Goal: Transaction & Acquisition: Purchase product/service

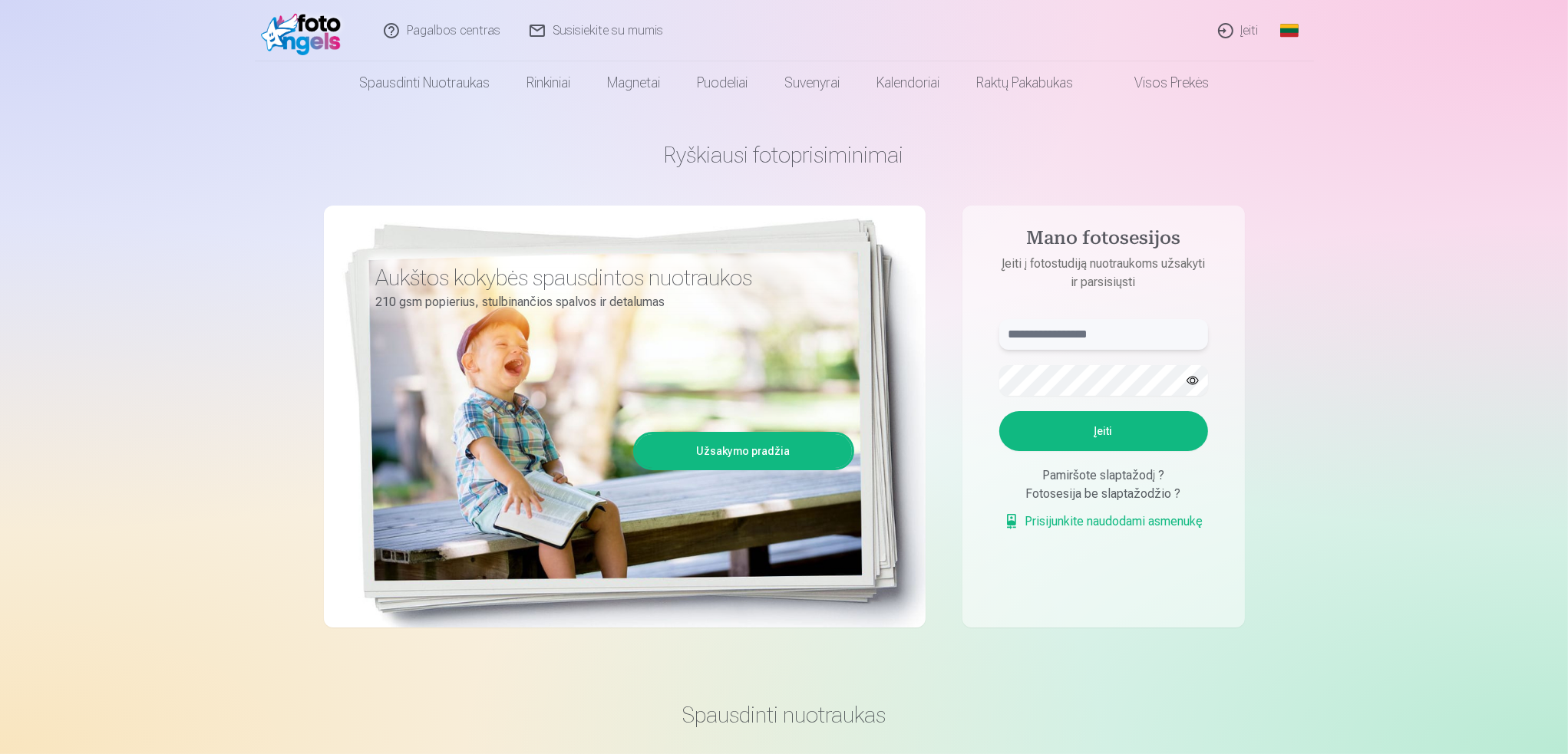
click at [1094, 335] on input "text" at bounding box center [1103, 334] width 209 height 31
type input "**********"
click at [1197, 383] on button "button" at bounding box center [1192, 379] width 29 height 29
click at [1127, 429] on button "Įeiti" at bounding box center [1103, 431] width 209 height 40
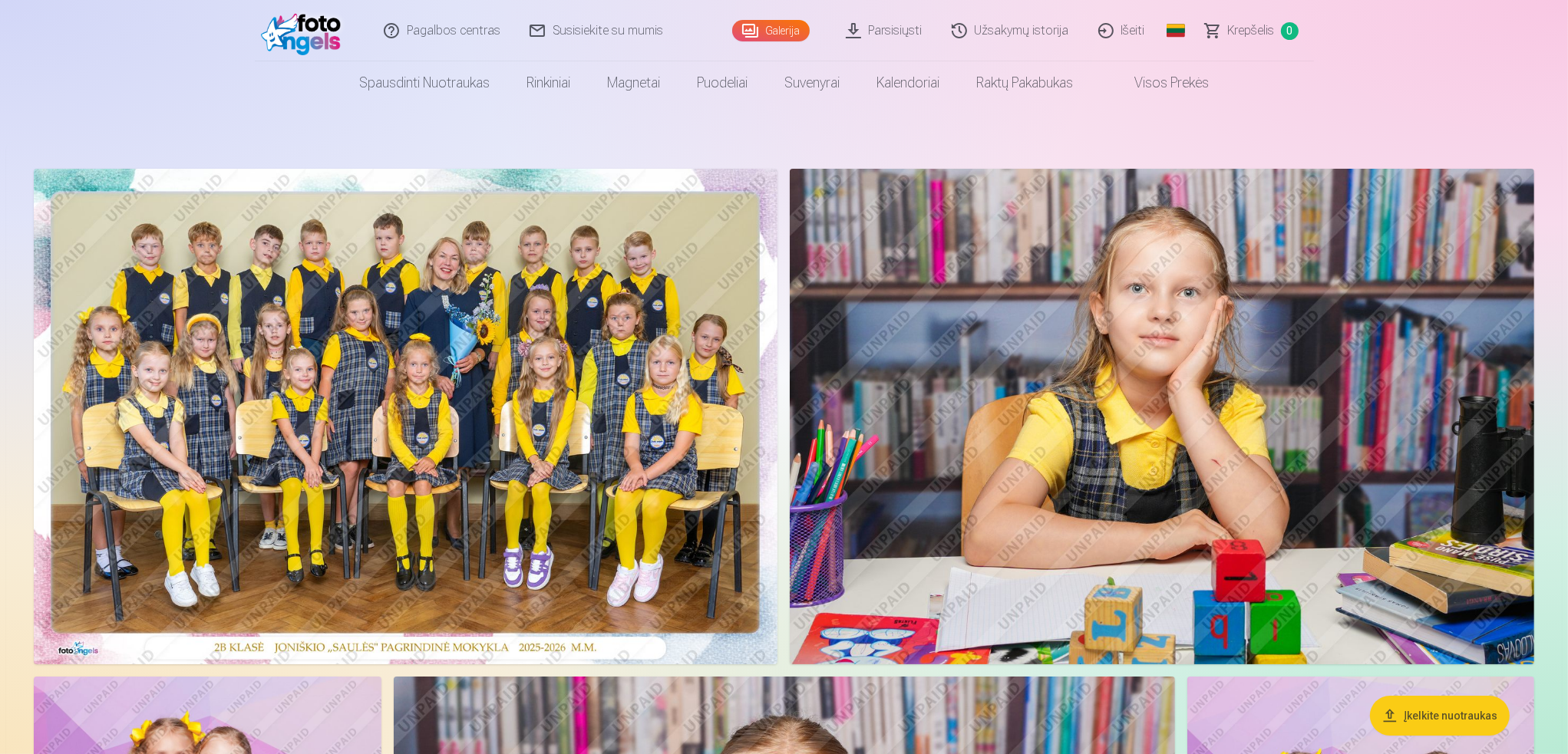
click at [727, 379] on img at bounding box center [405, 416] width 744 height 495
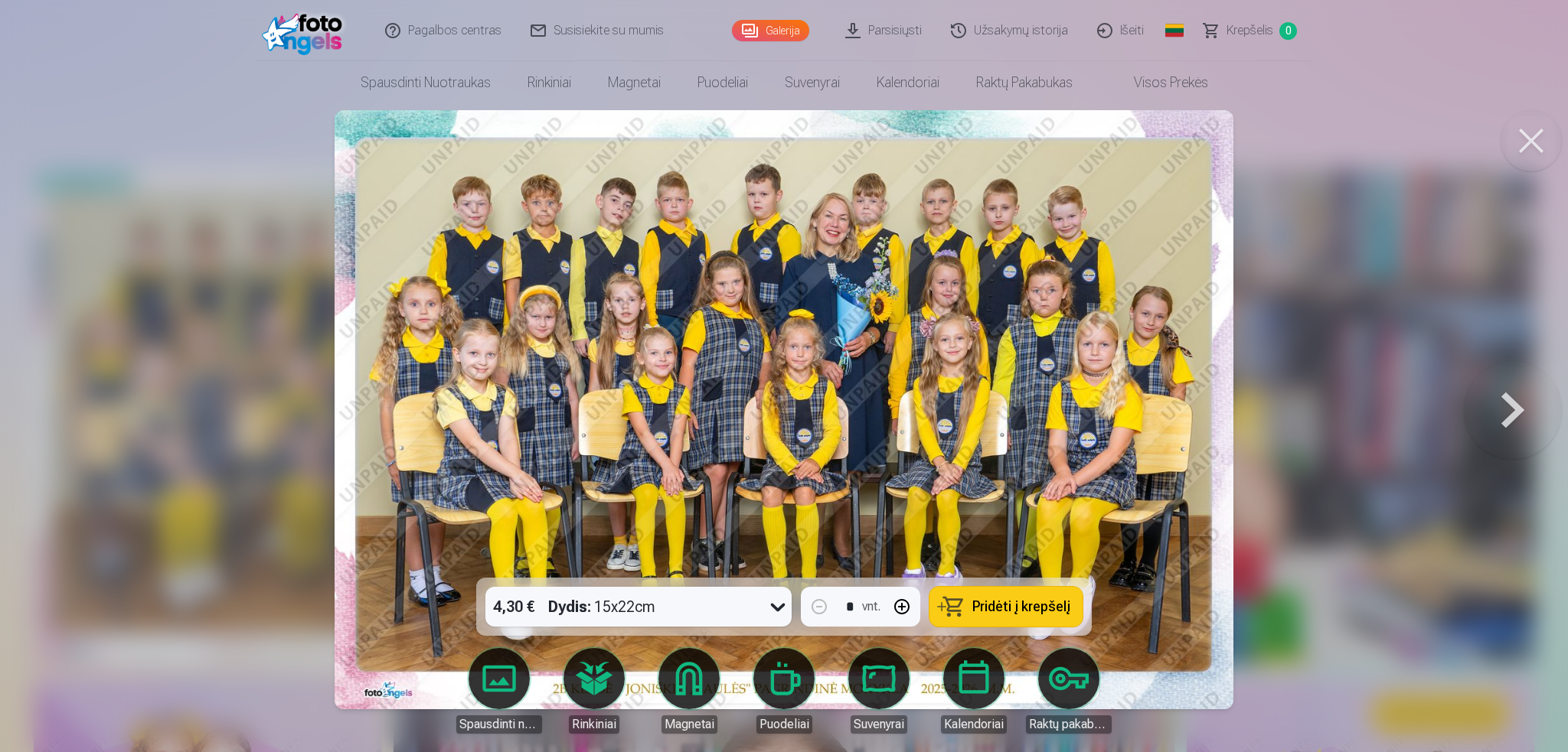
click at [1507, 403] on button at bounding box center [1513, 409] width 98 height 305
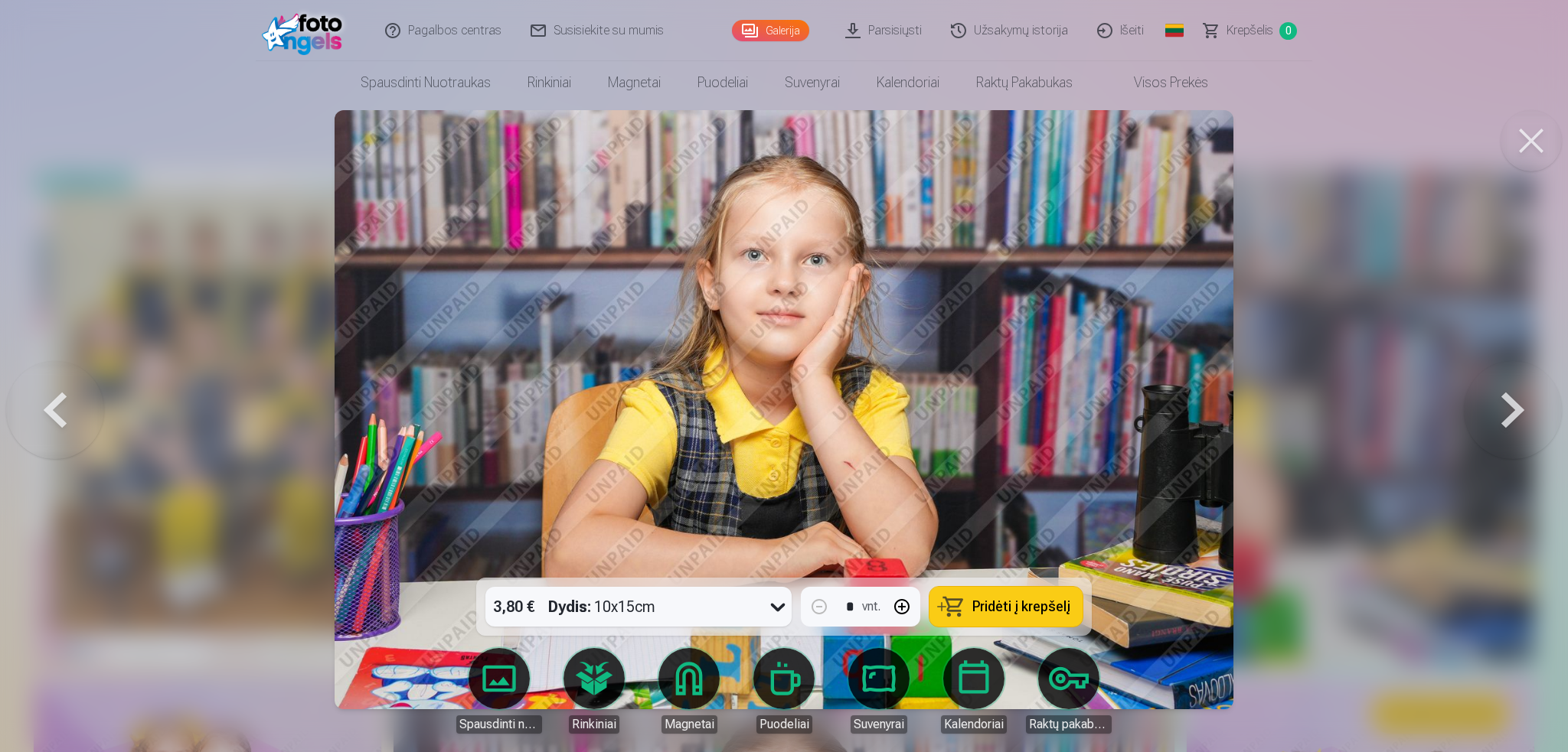
click at [1507, 403] on button at bounding box center [1513, 409] width 98 height 305
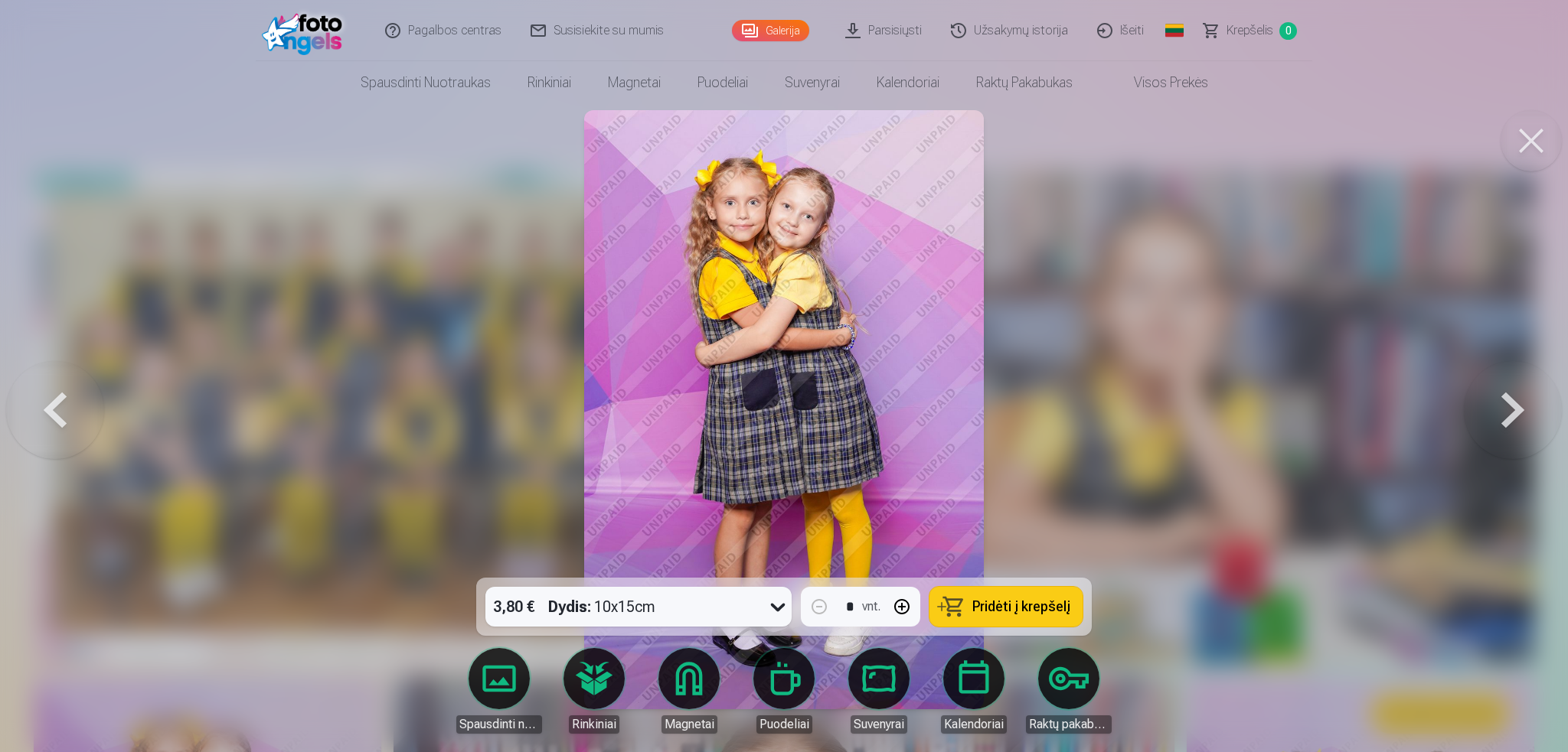
click at [1507, 403] on button at bounding box center [1513, 409] width 98 height 305
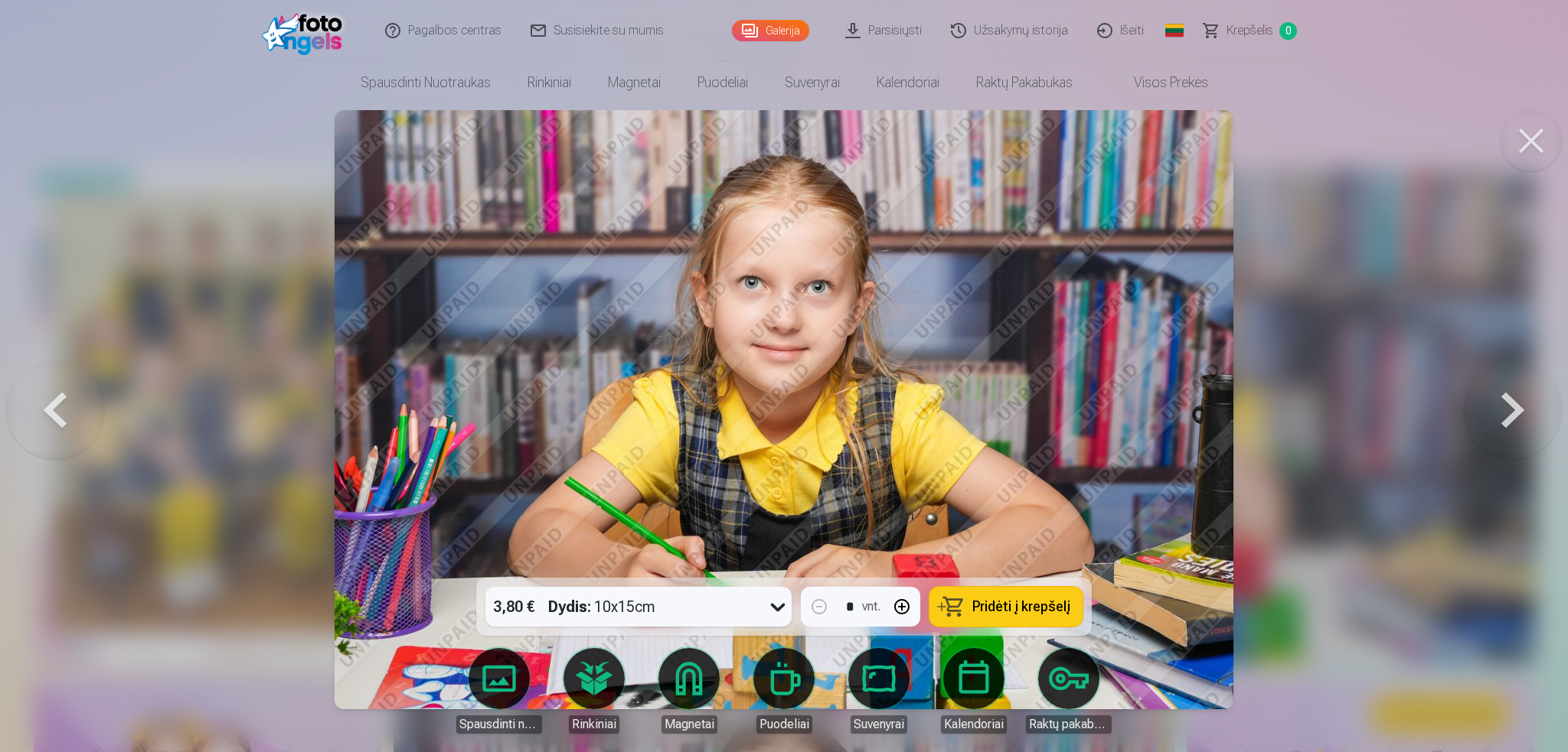
click at [1507, 403] on button at bounding box center [1513, 409] width 98 height 305
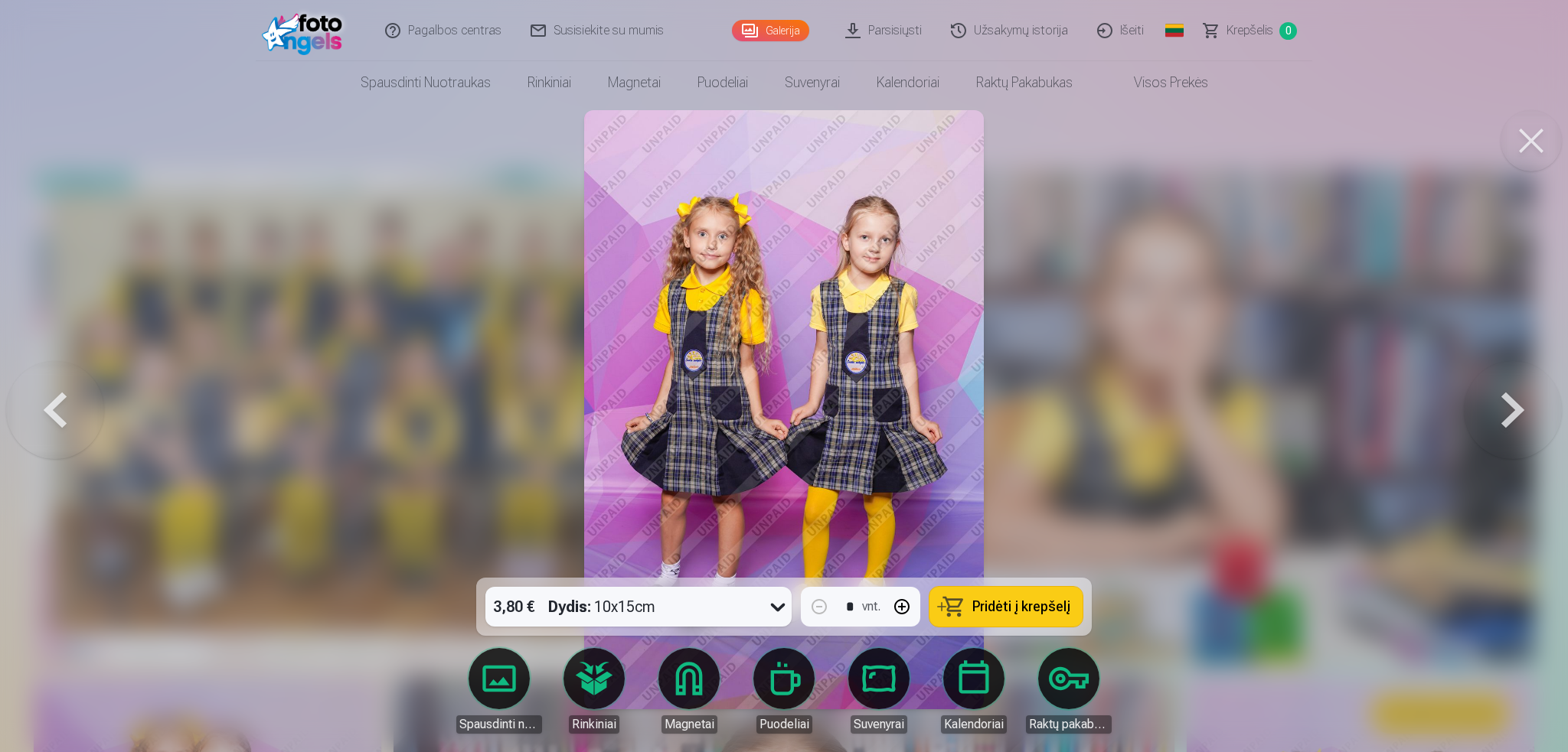
click at [1507, 403] on button at bounding box center [1513, 409] width 98 height 305
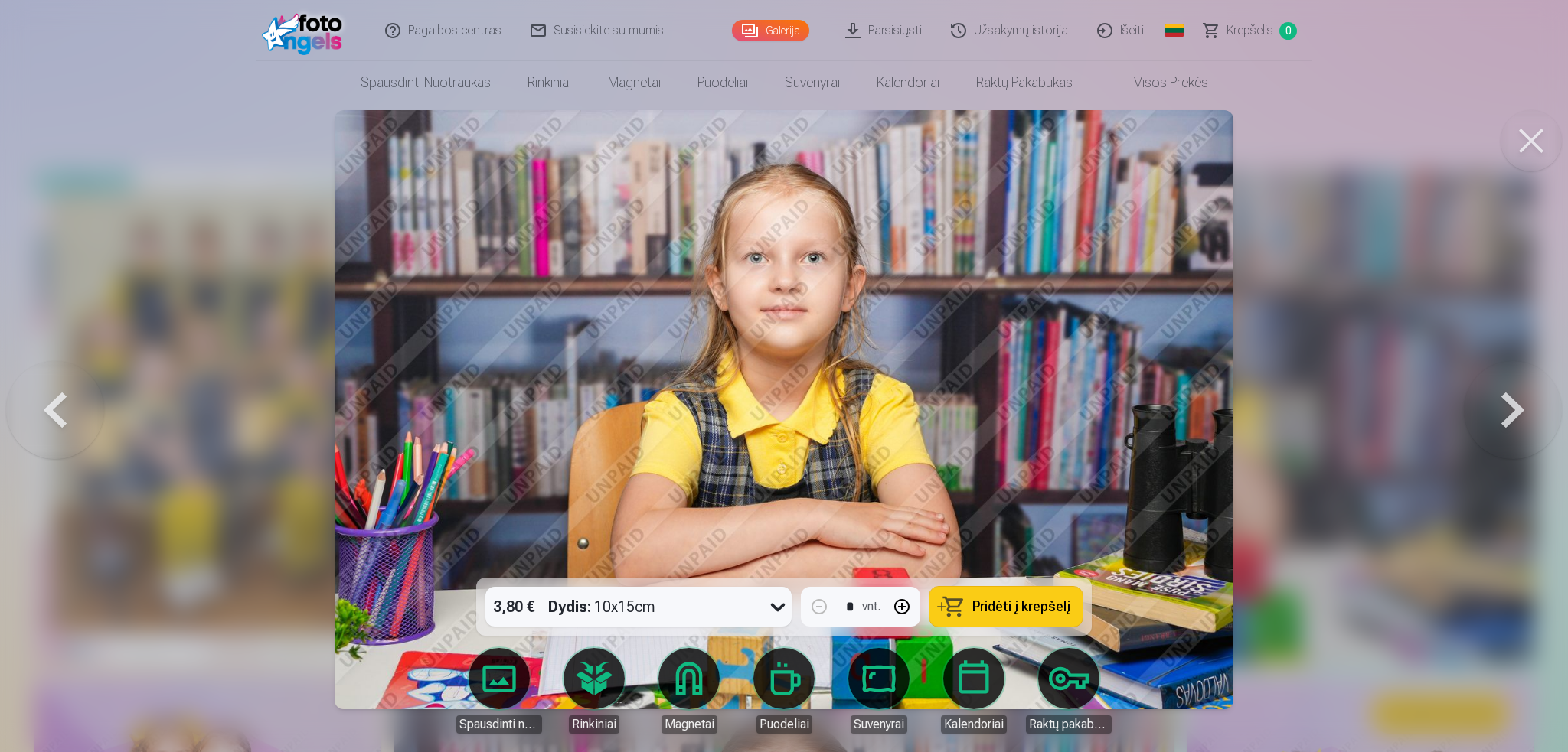
click at [1507, 403] on button at bounding box center [1513, 409] width 98 height 305
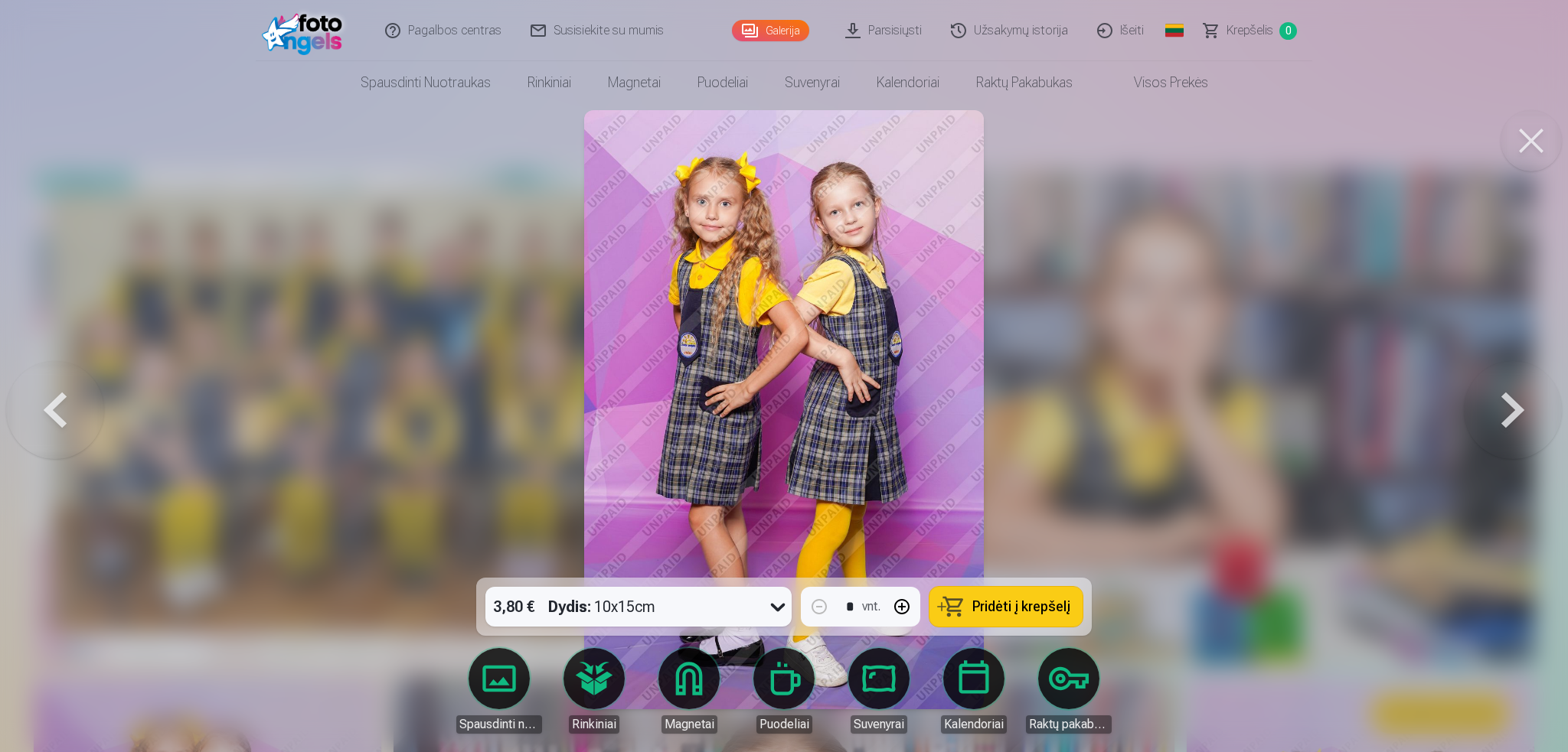
click at [1507, 403] on button at bounding box center [1513, 409] width 98 height 305
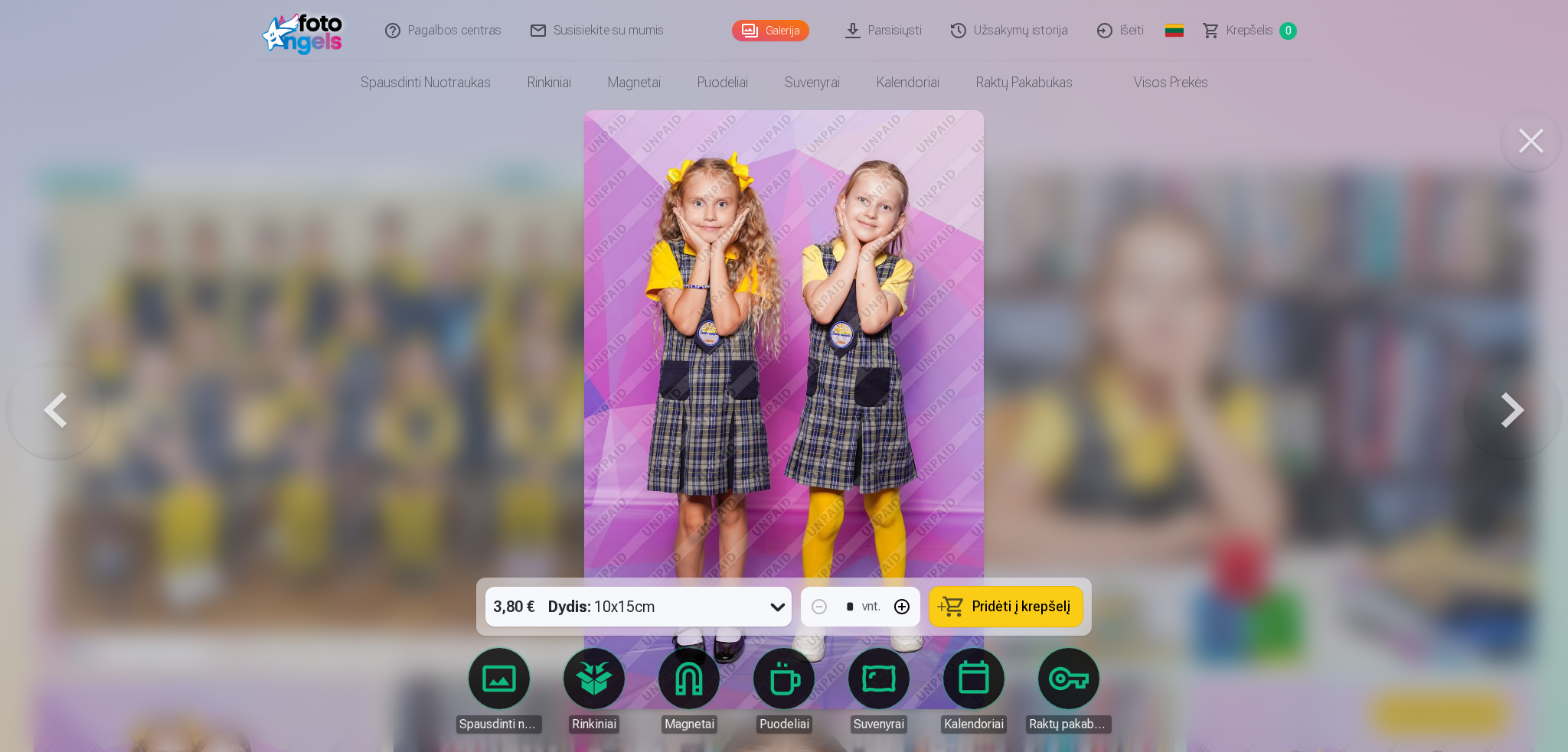
click at [1507, 403] on button at bounding box center [1513, 409] width 98 height 305
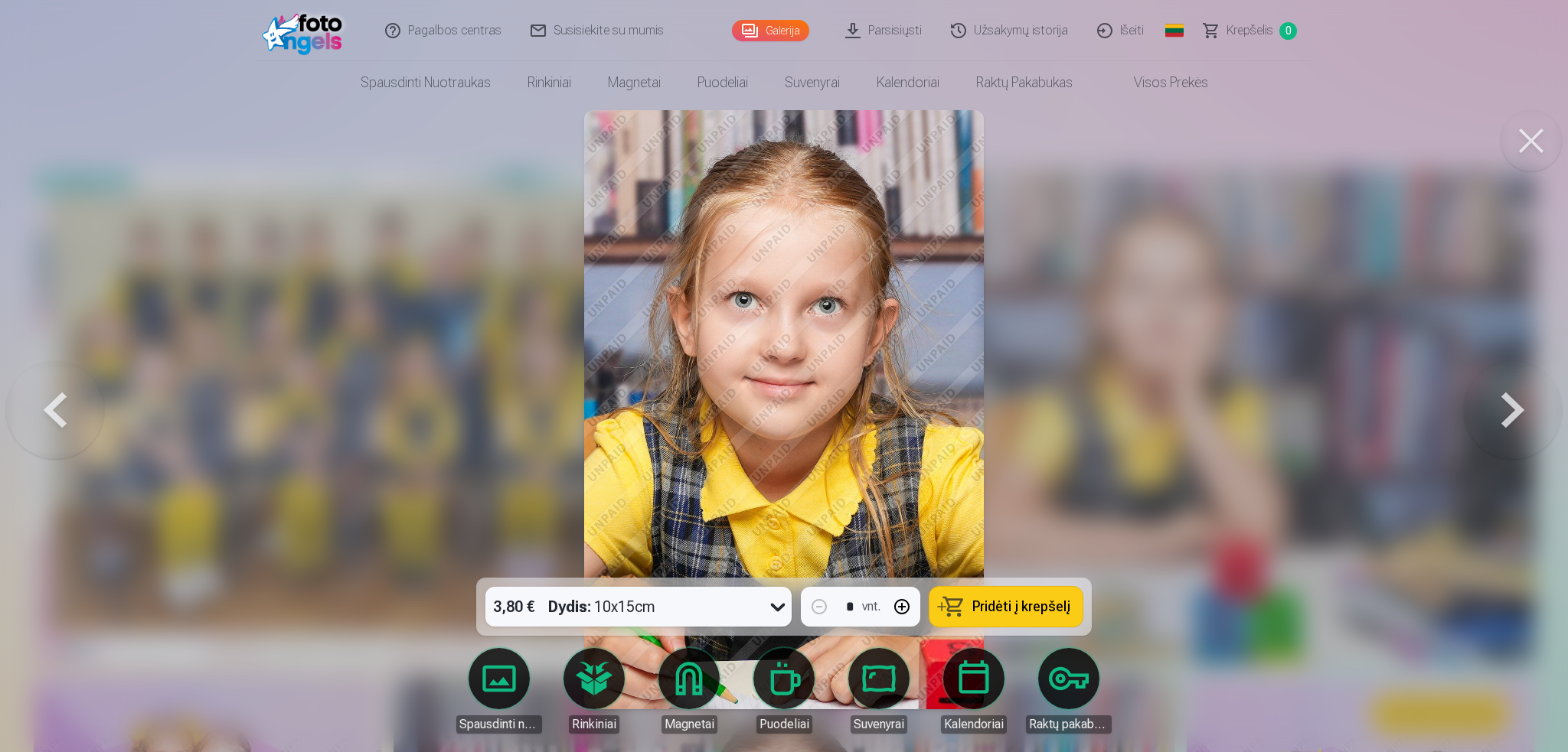
click at [1507, 403] on button at bounding box center [1513, 409] width 98 height 305
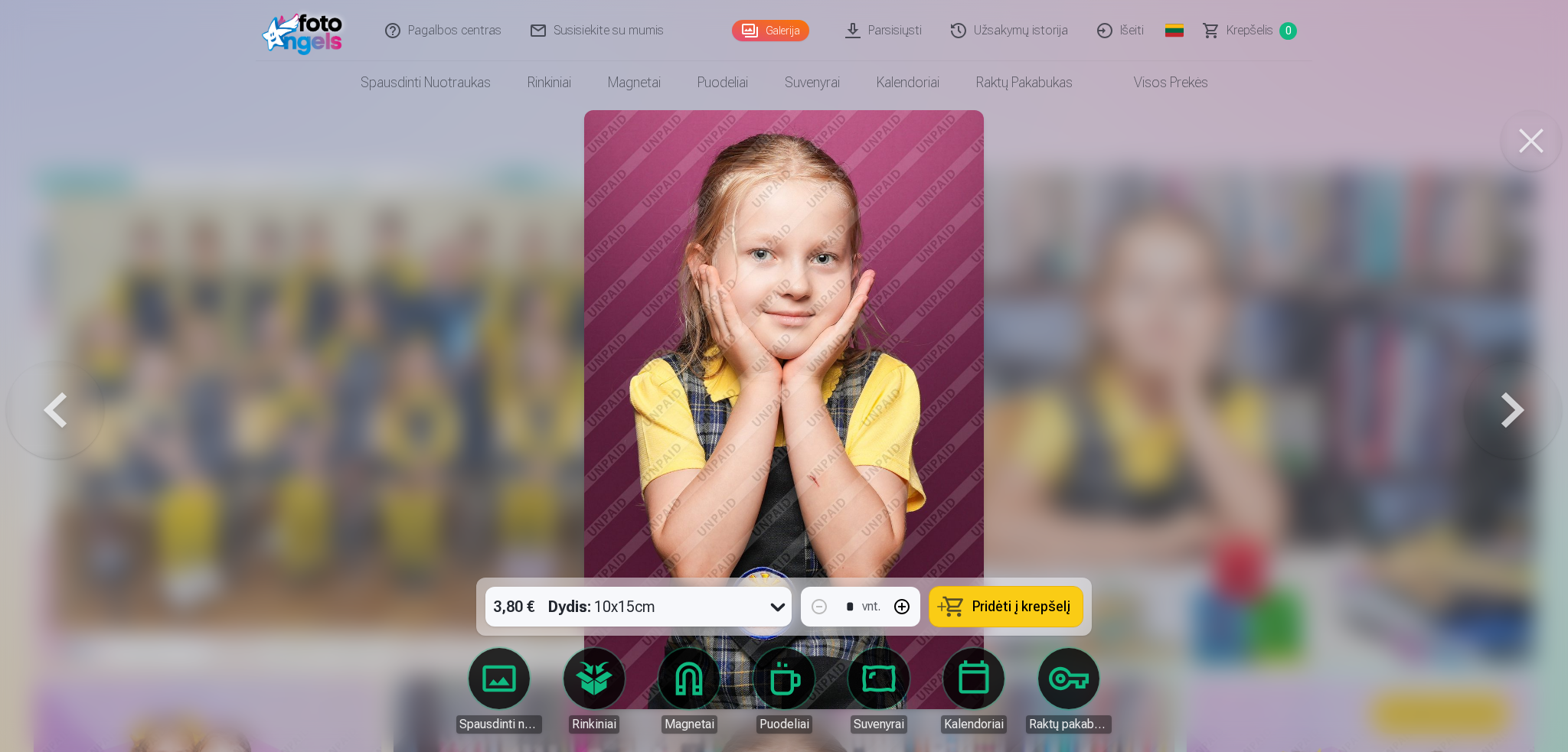
click at [1507, 403] on button at bounding box center [1513, 409] width 98 height 305
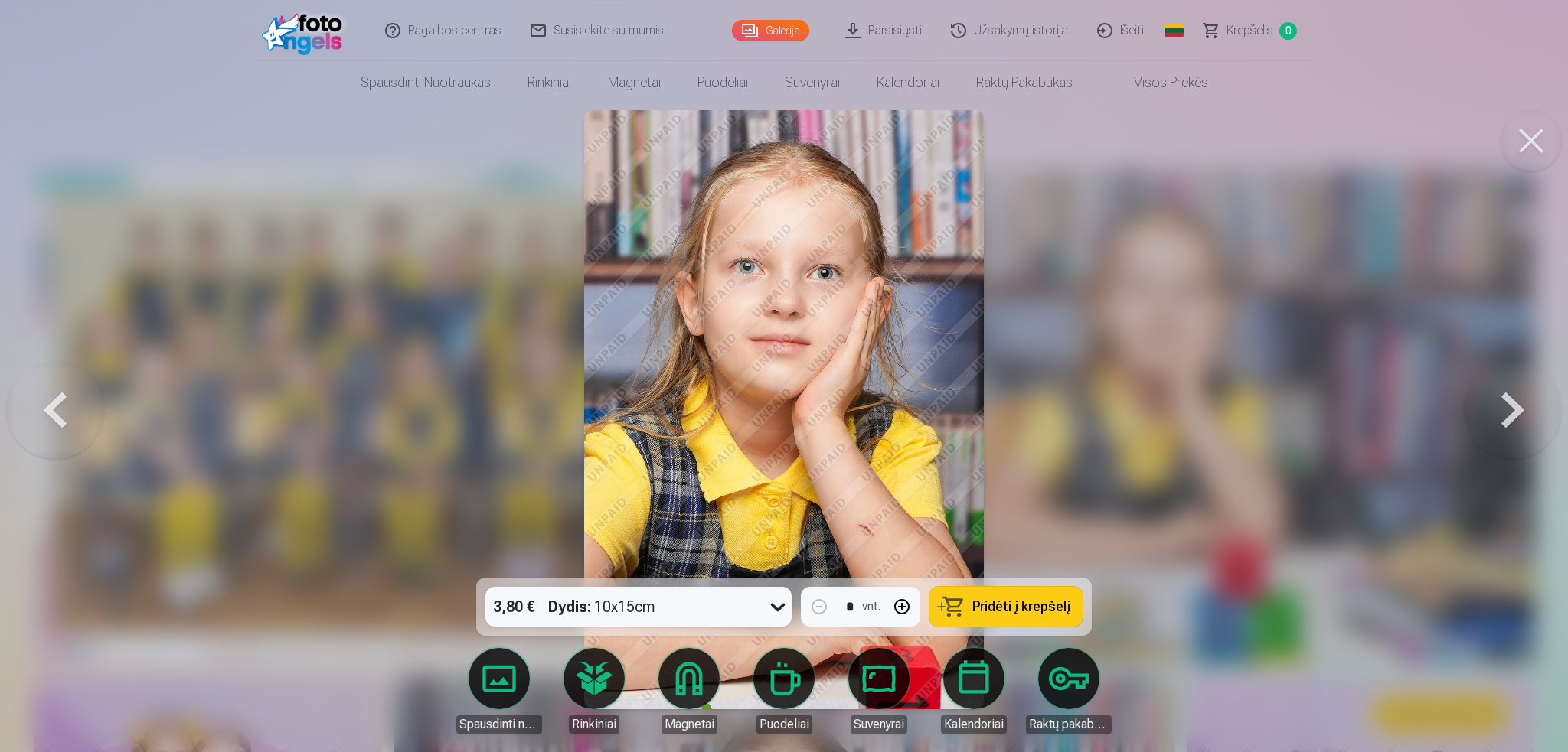
click at [1507, 403] on button at bounding box center [1513, 409] width 98 height 305
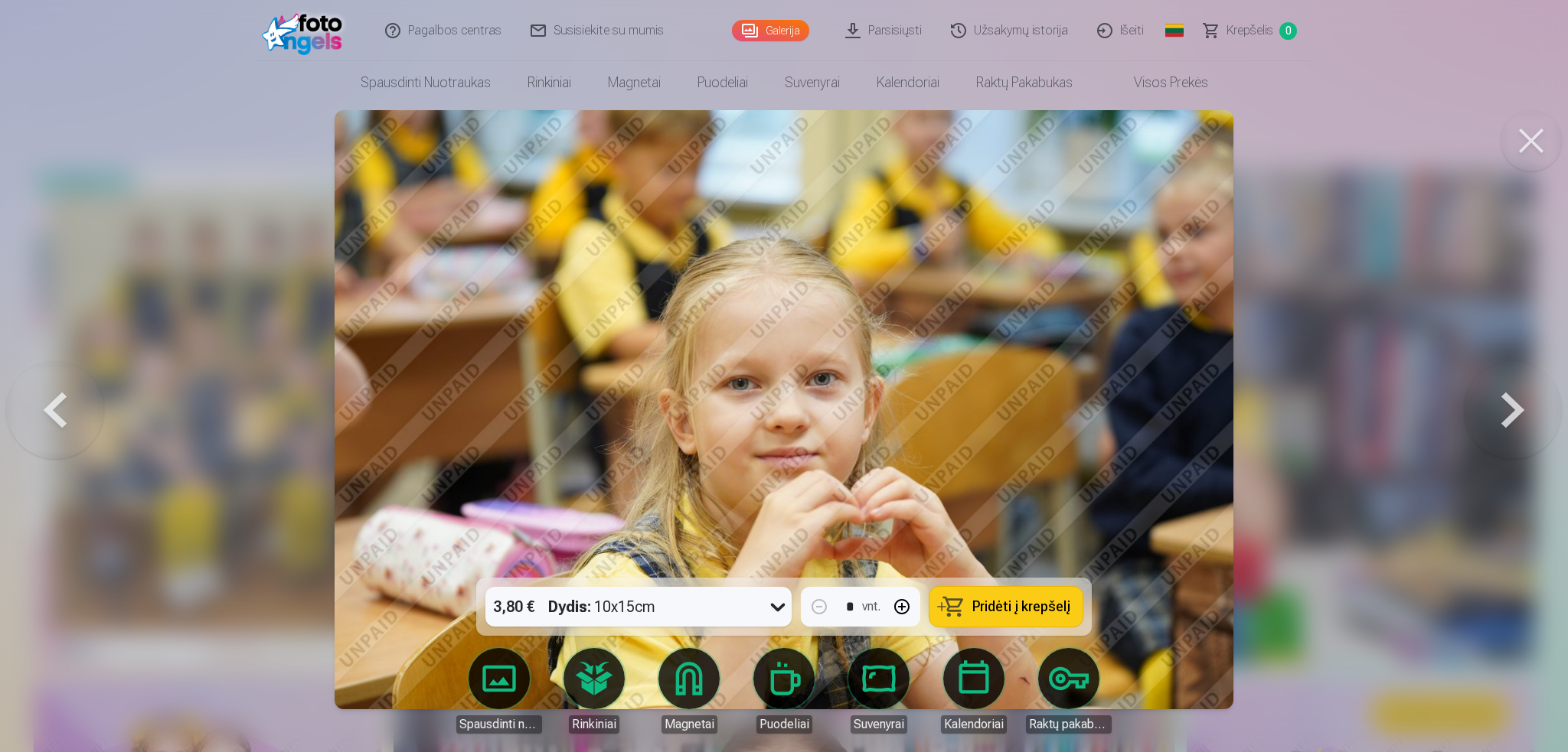
click at [1507, 403] on button at bounding box center [1513, 409] width 98 height 305
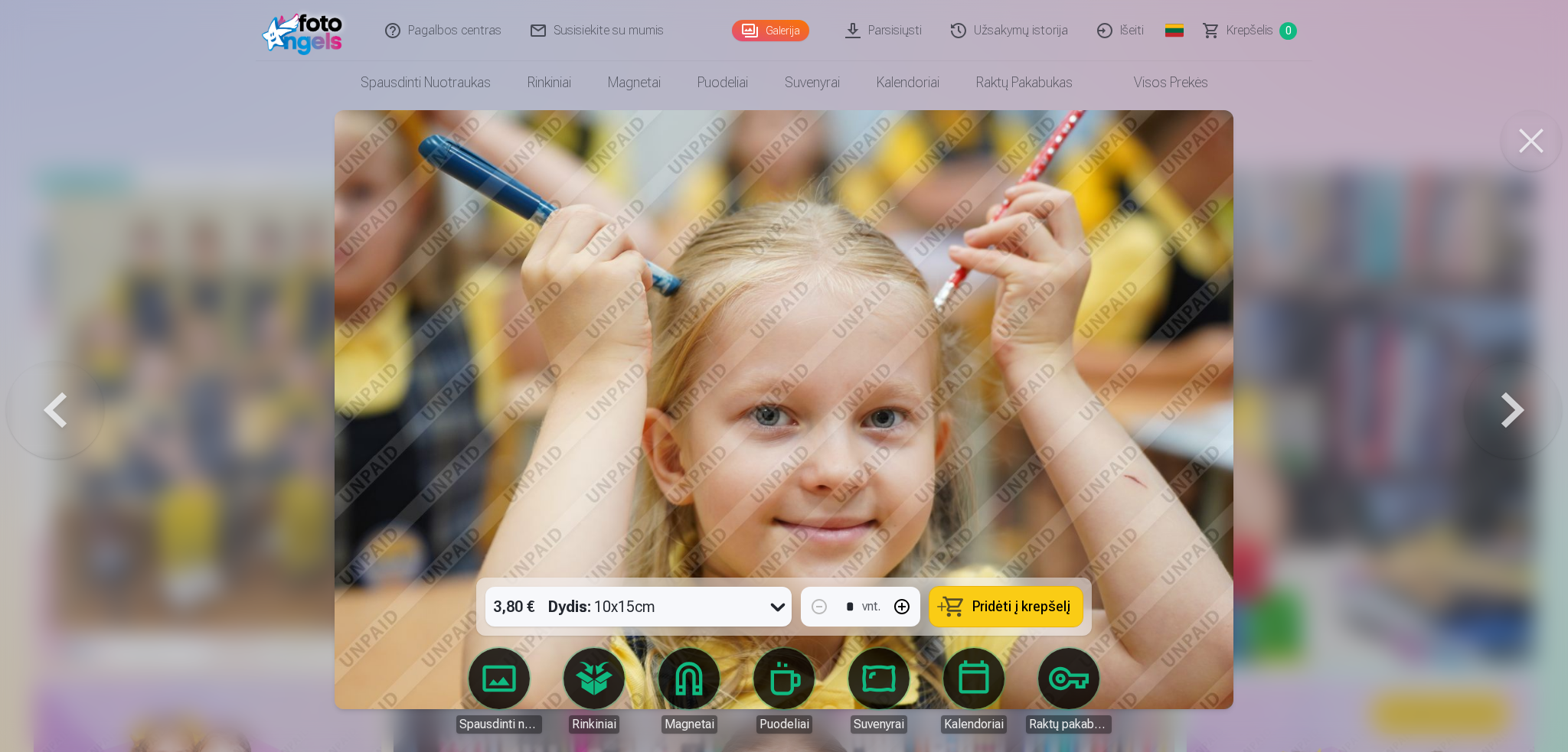
click at [1507, 403] on button at bounding box center [1513, 409] width 98 height 305
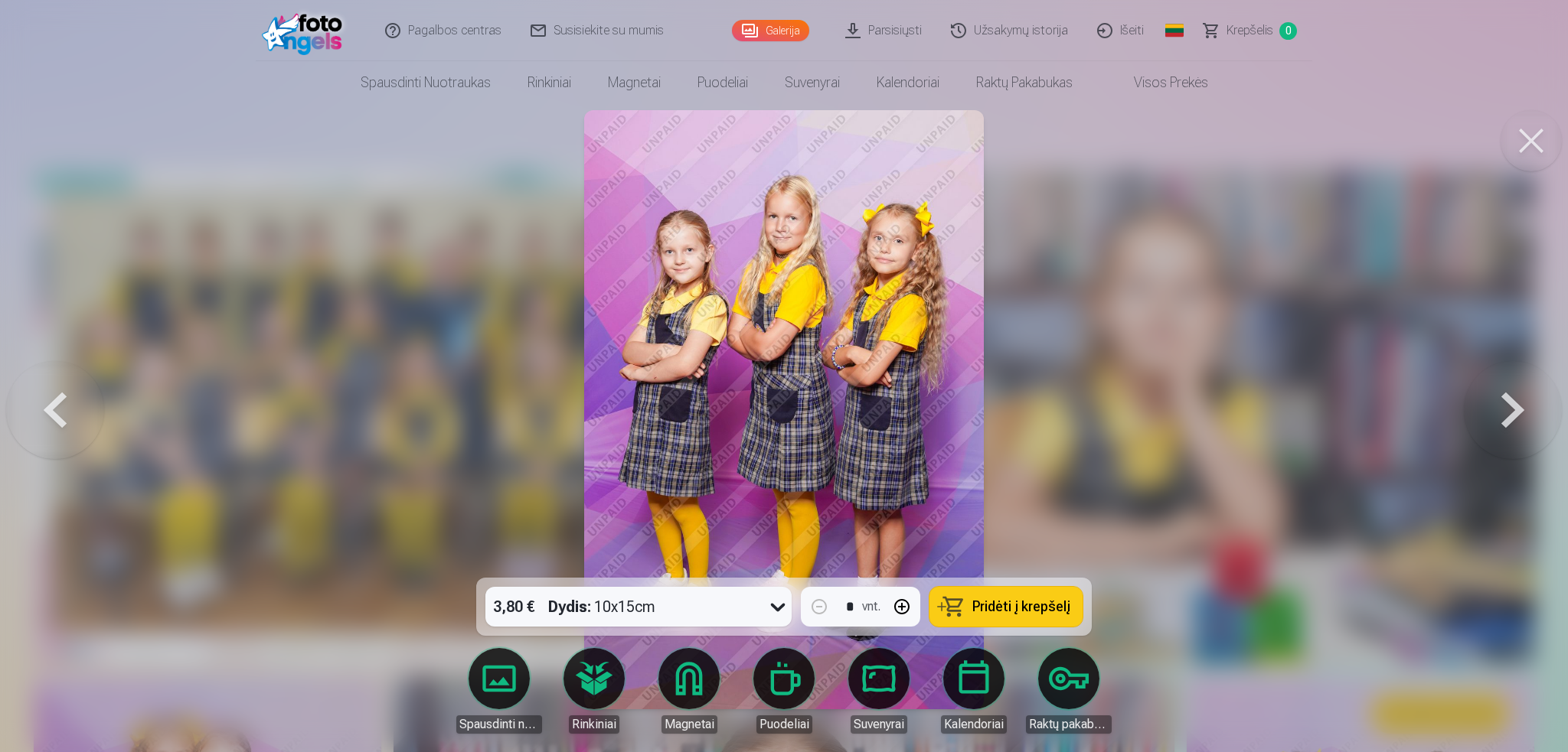
click at [1507, 403] on button at bounding box center [1513, 409] width 98 height 305
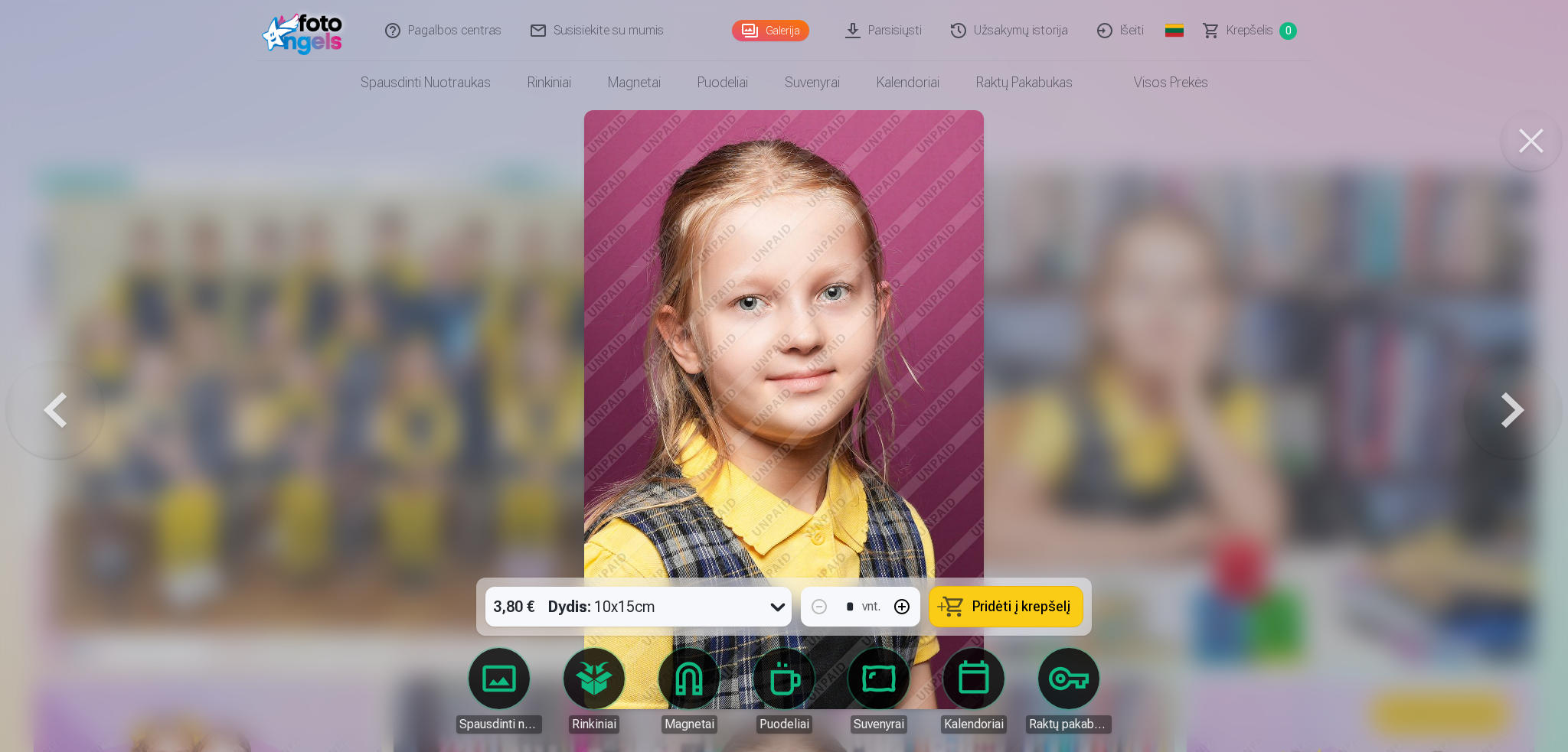
click at [1507, 403] on button at bounding box center [1513, 409] width 98 height 305
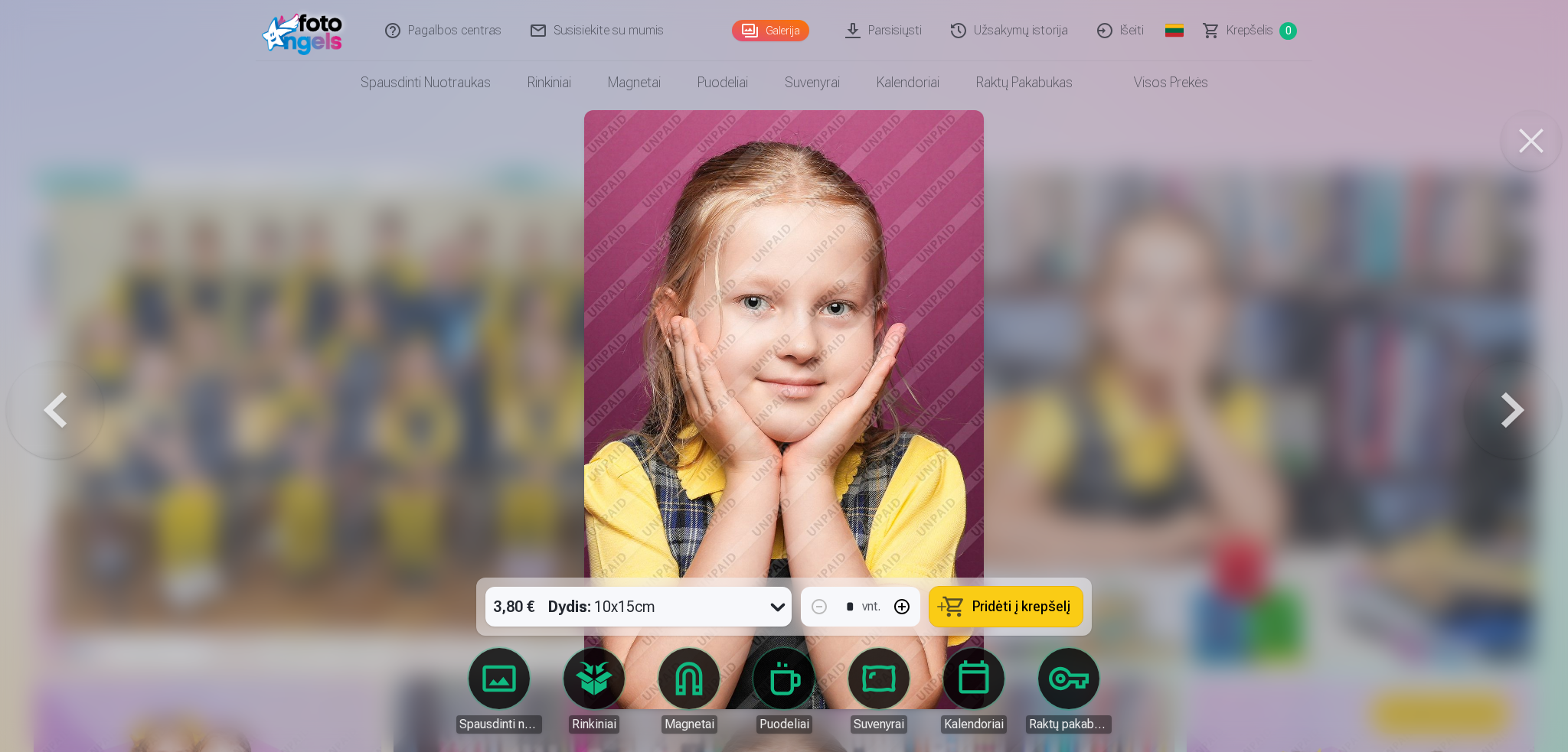
click at [1507, 403] on button at bounding box center [1513, 409] width 98 height 305
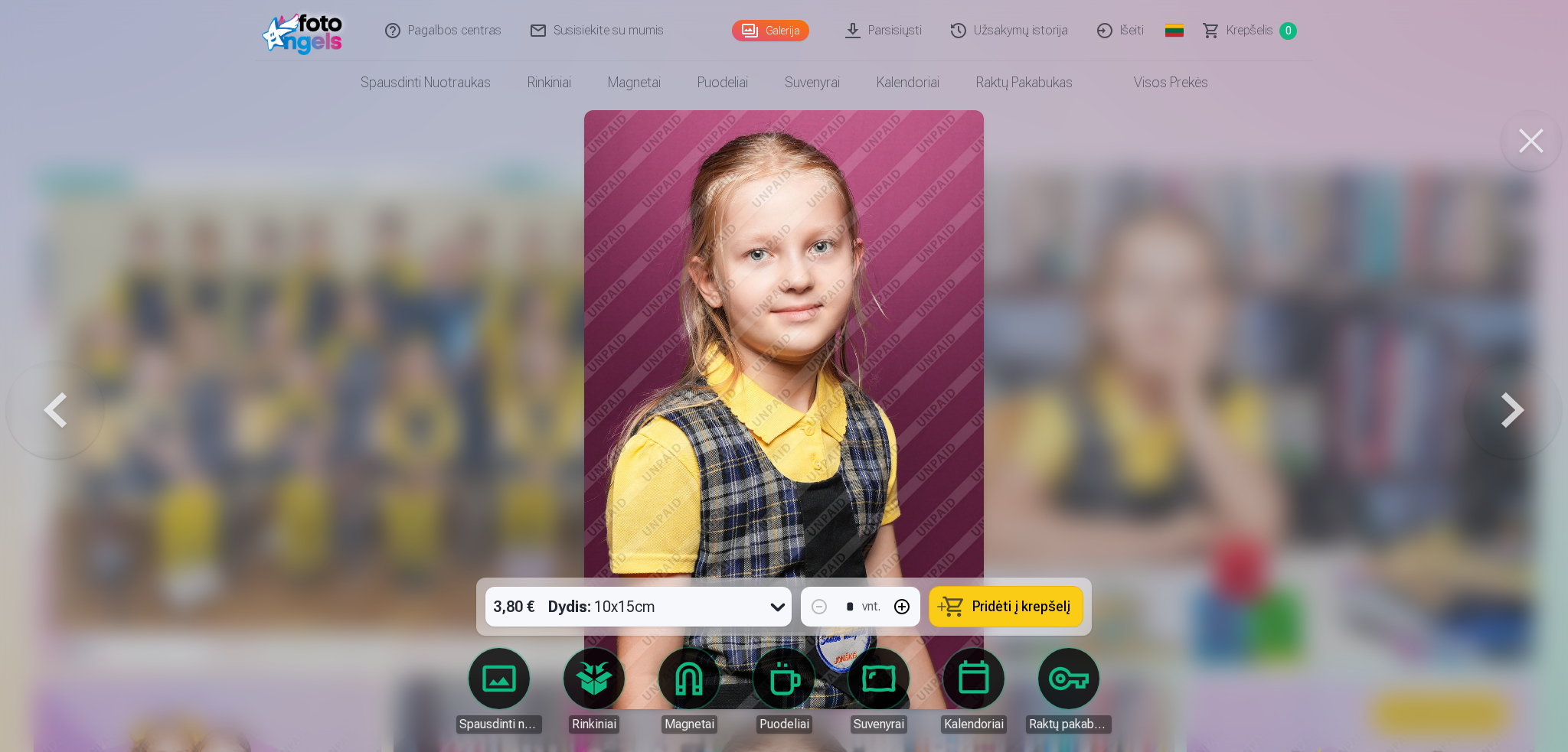
click at [1507, 403] on button at bounding box center [1513, 409] width 98 height 305
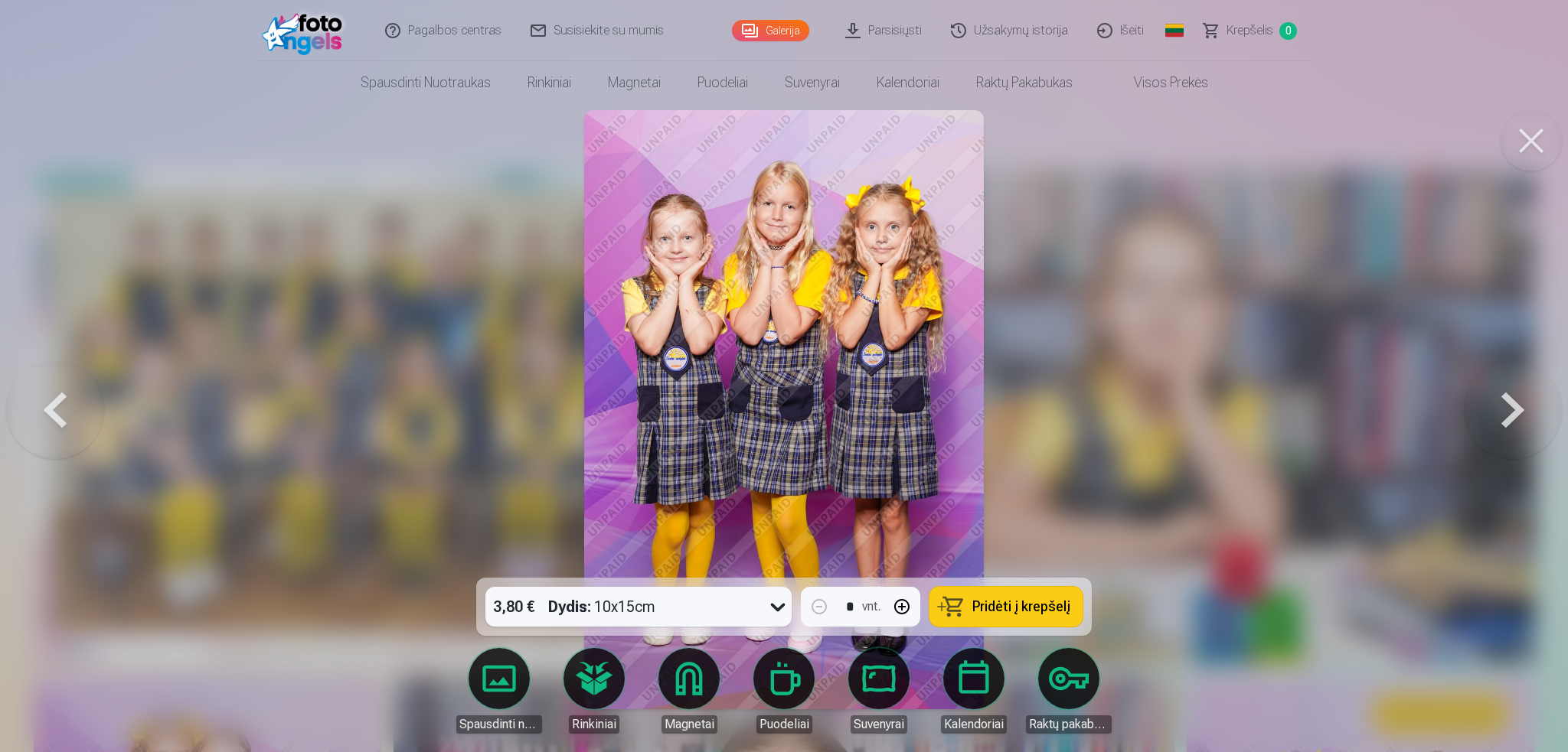
click at [61, 415] on button at bounding box center [54, 409] width 98 height 305
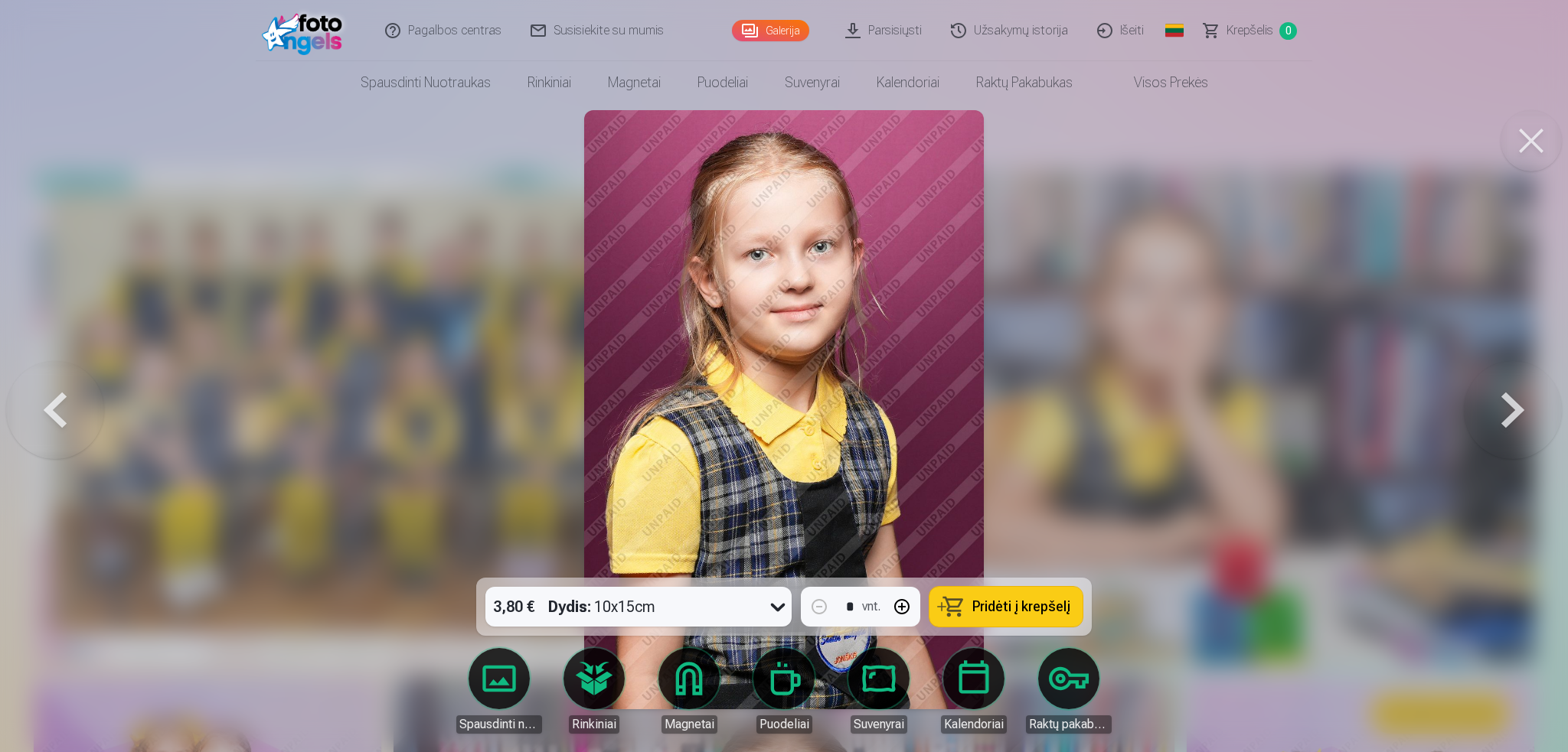
click at [980, 603] on span "Pridėti į krepšelį" at bounding box center [1021, 607] width 98 height 14
click at [1501, 412] on button at bounding box center [1513, 409] width 98 height 305
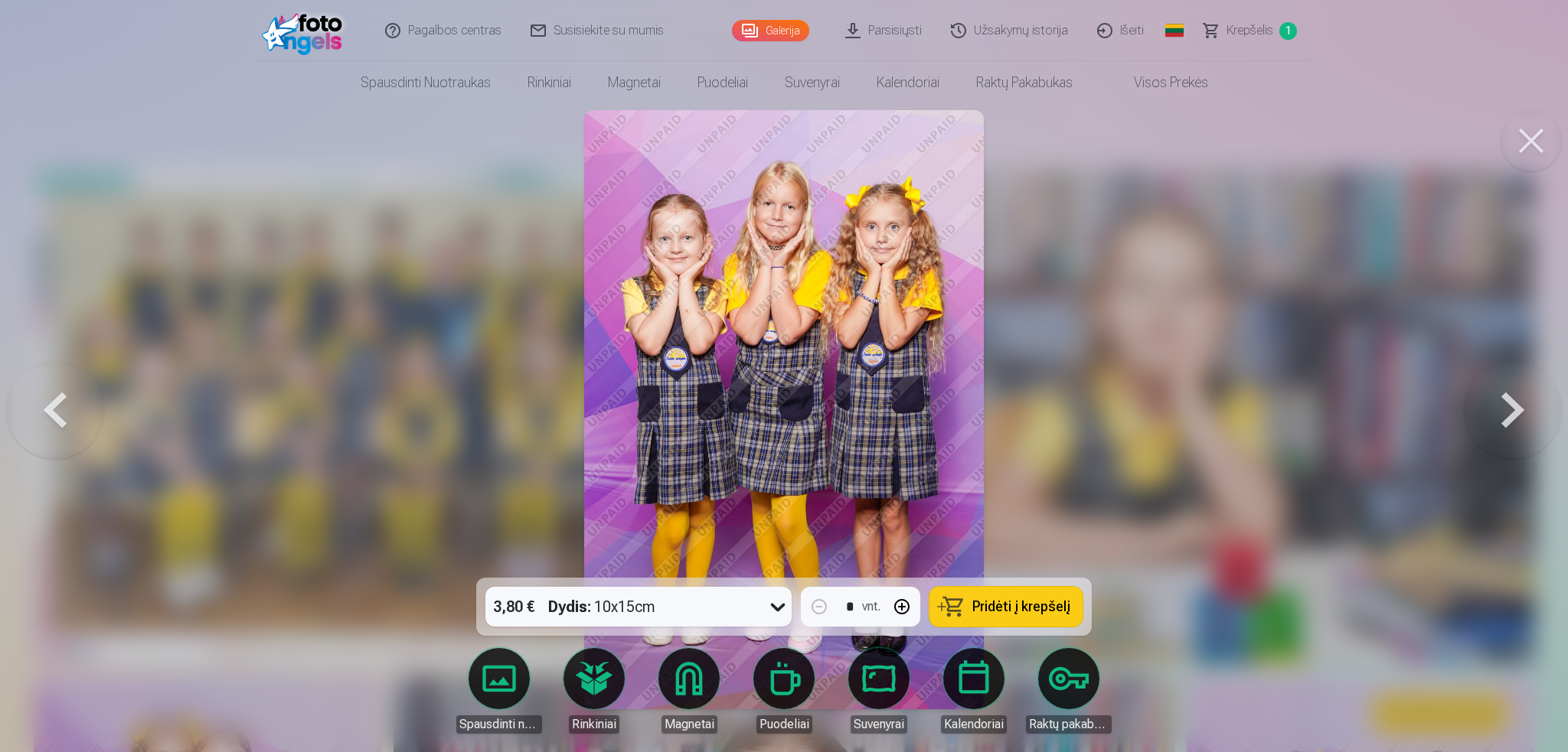
click at [1501, 412] on button at bounding box center [1513, 409] width 98 height 305
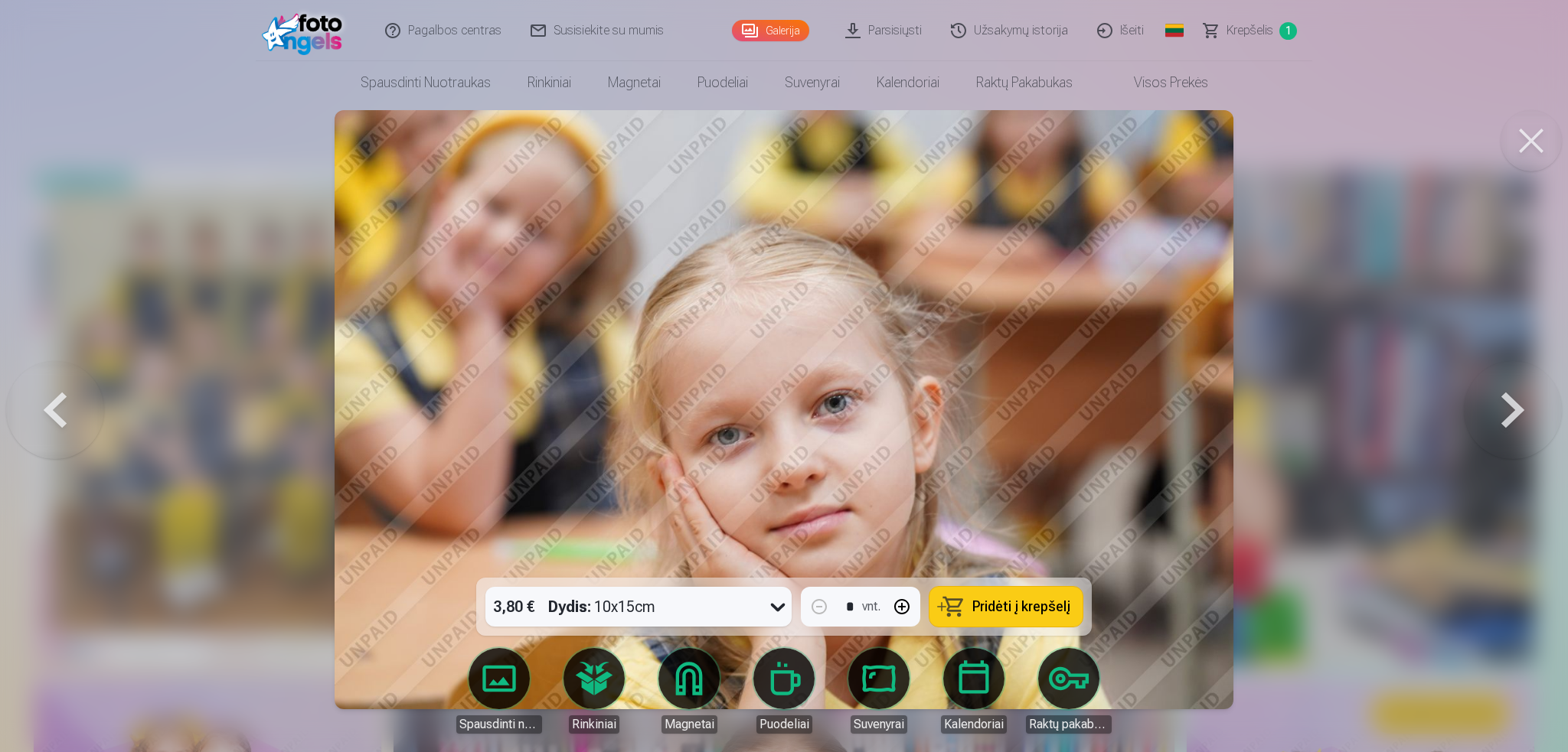
click at [1501, 412] on button at bounding box center [1513, 409] width 98 height 305
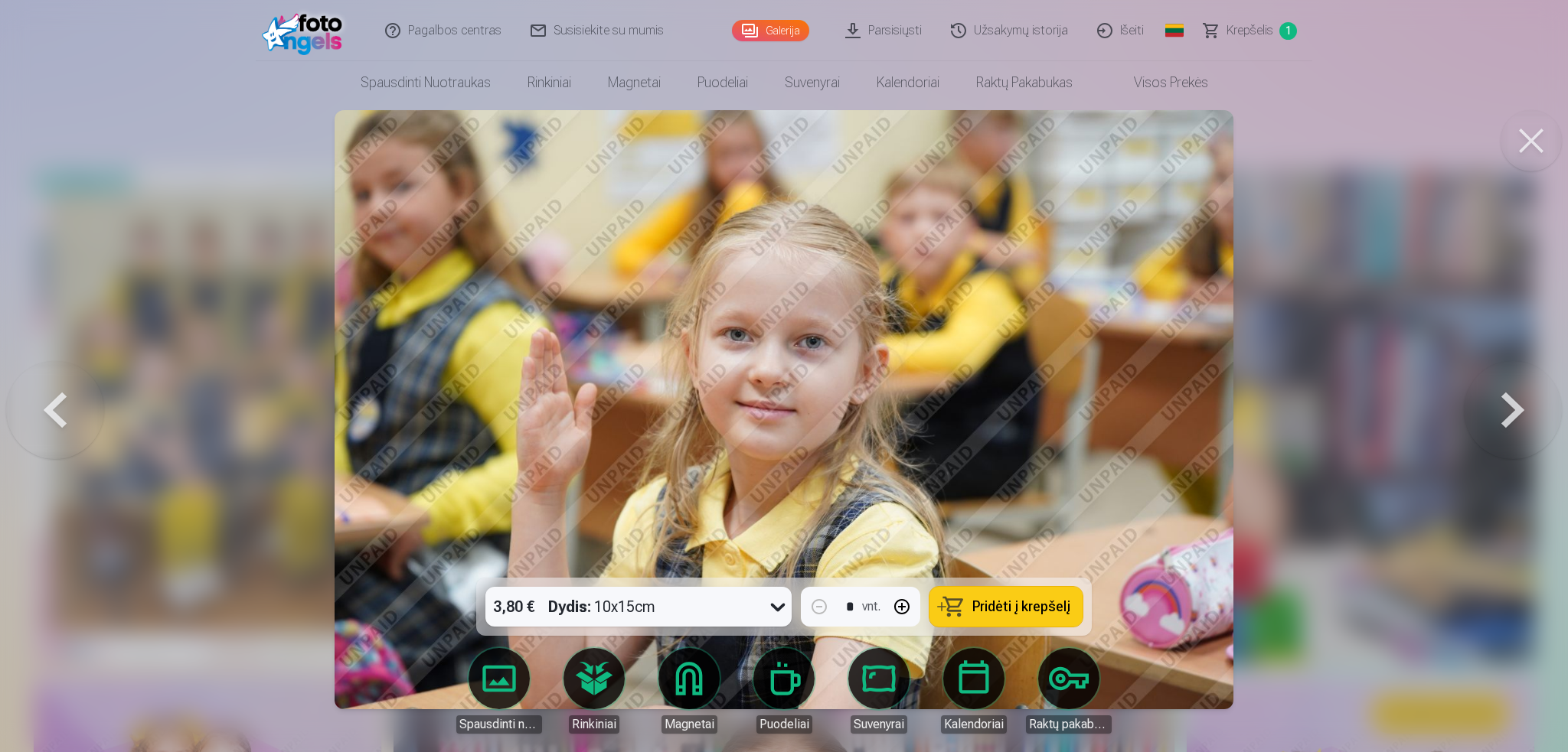
click at [1501, 412] on button at bounding box center [1513, 409] width 98 height 305
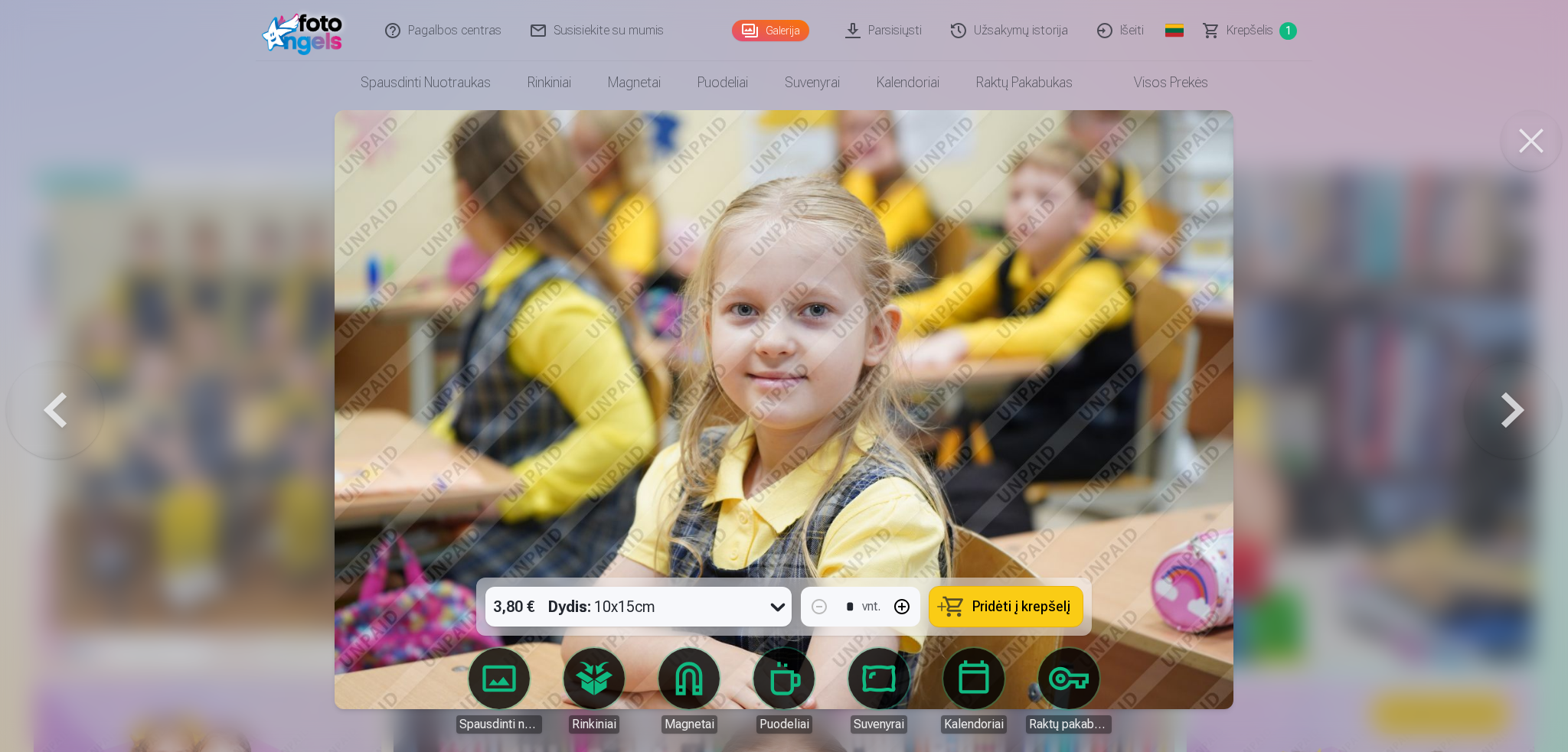
click at [1501, 412] on button at bounding box center [1513, 409] width 98 height 305
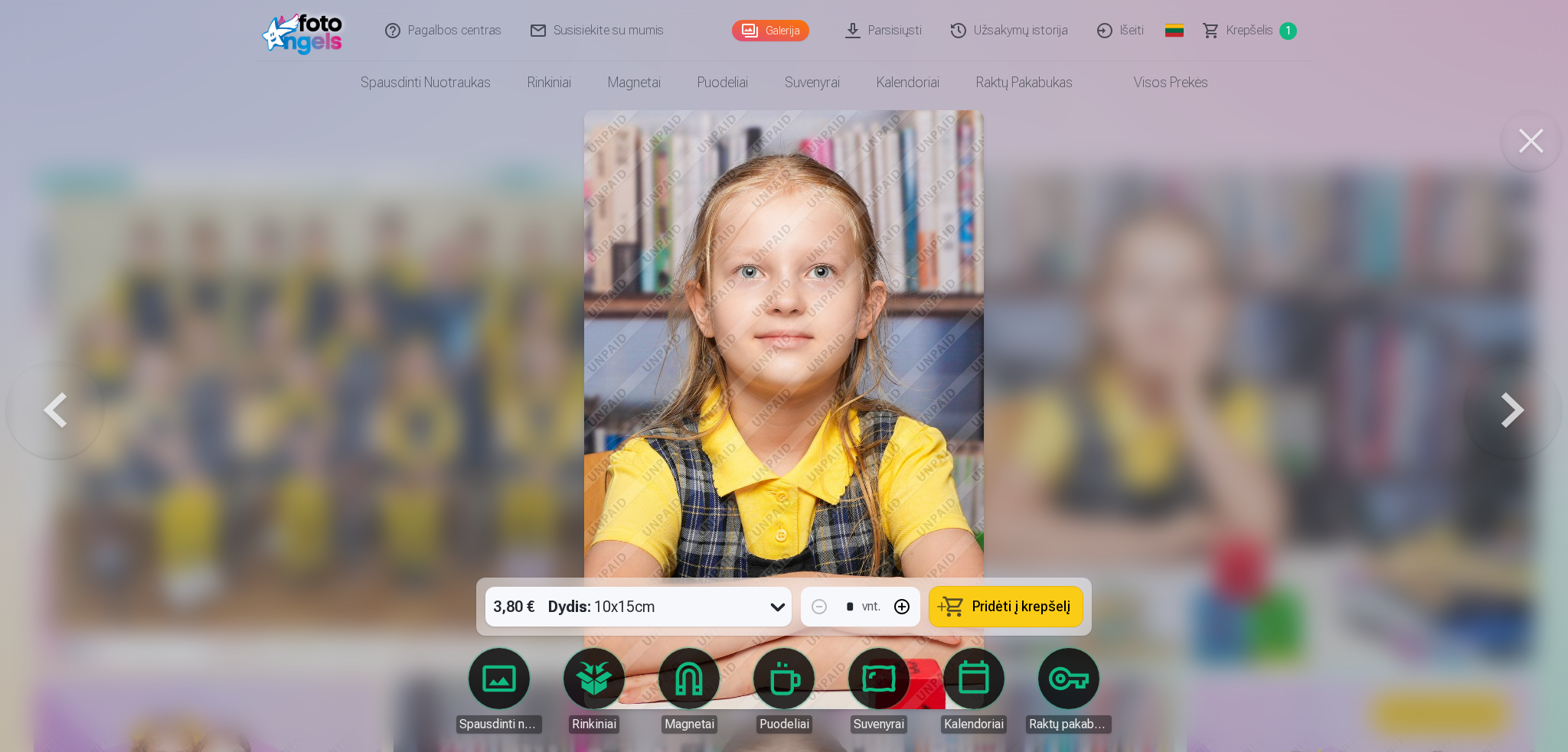
click at [1501, 412] on button at bounding box center [1513, 409] width 98 height 305
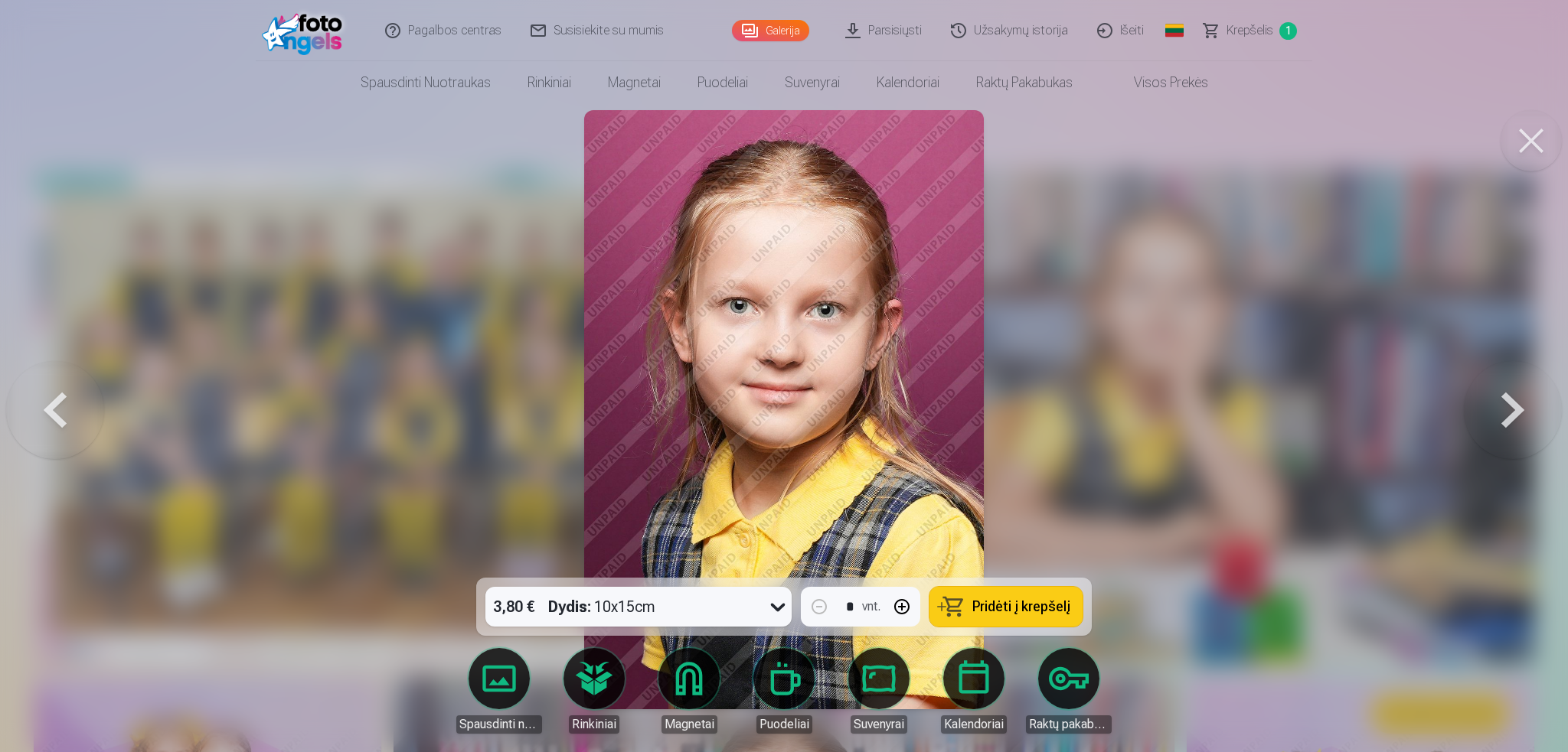
click at [1501, 412] on button at bounding box center [1513, 409] width 98 height 305
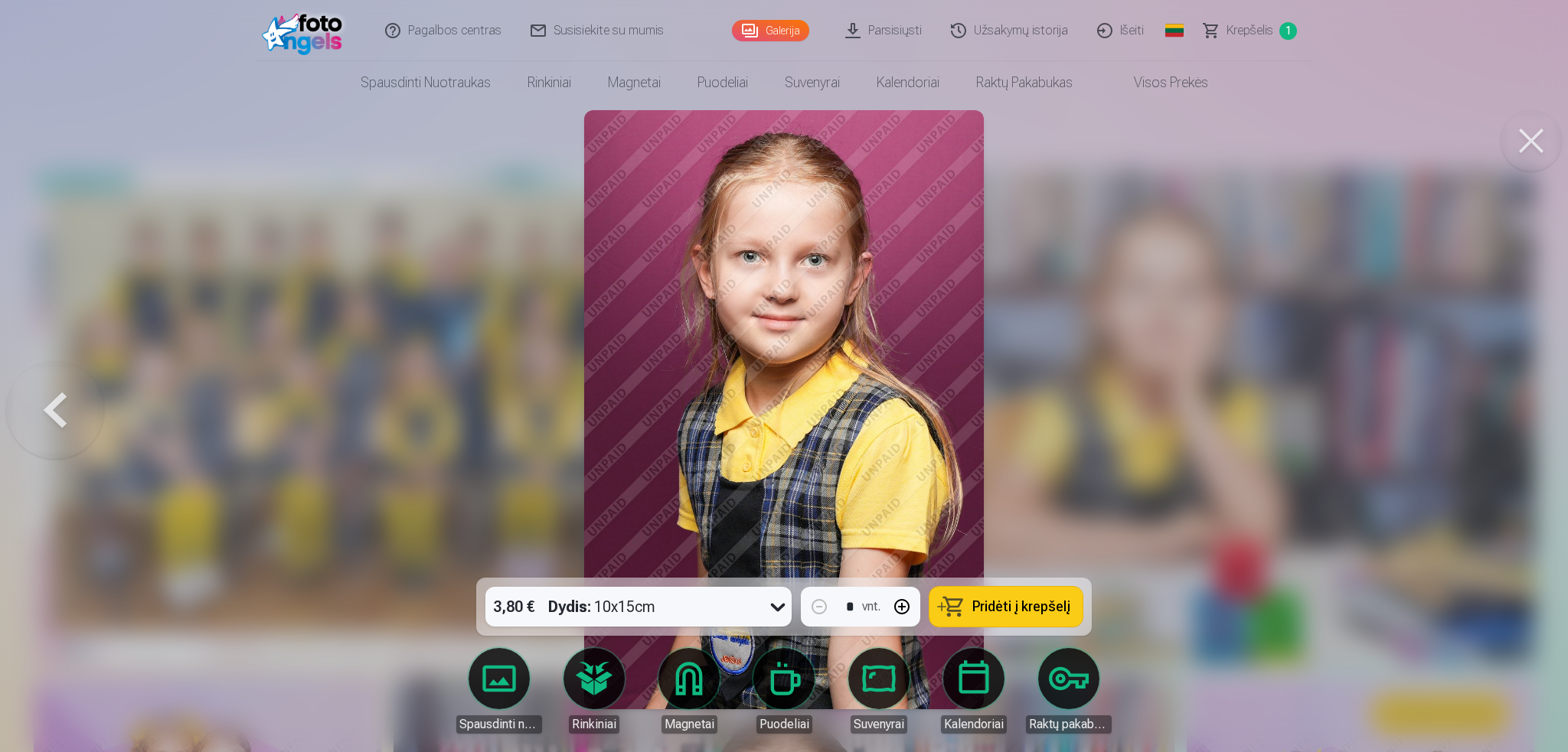
click at [1501, 412] on div at bounding box center [784, 376] width 1568 height 752
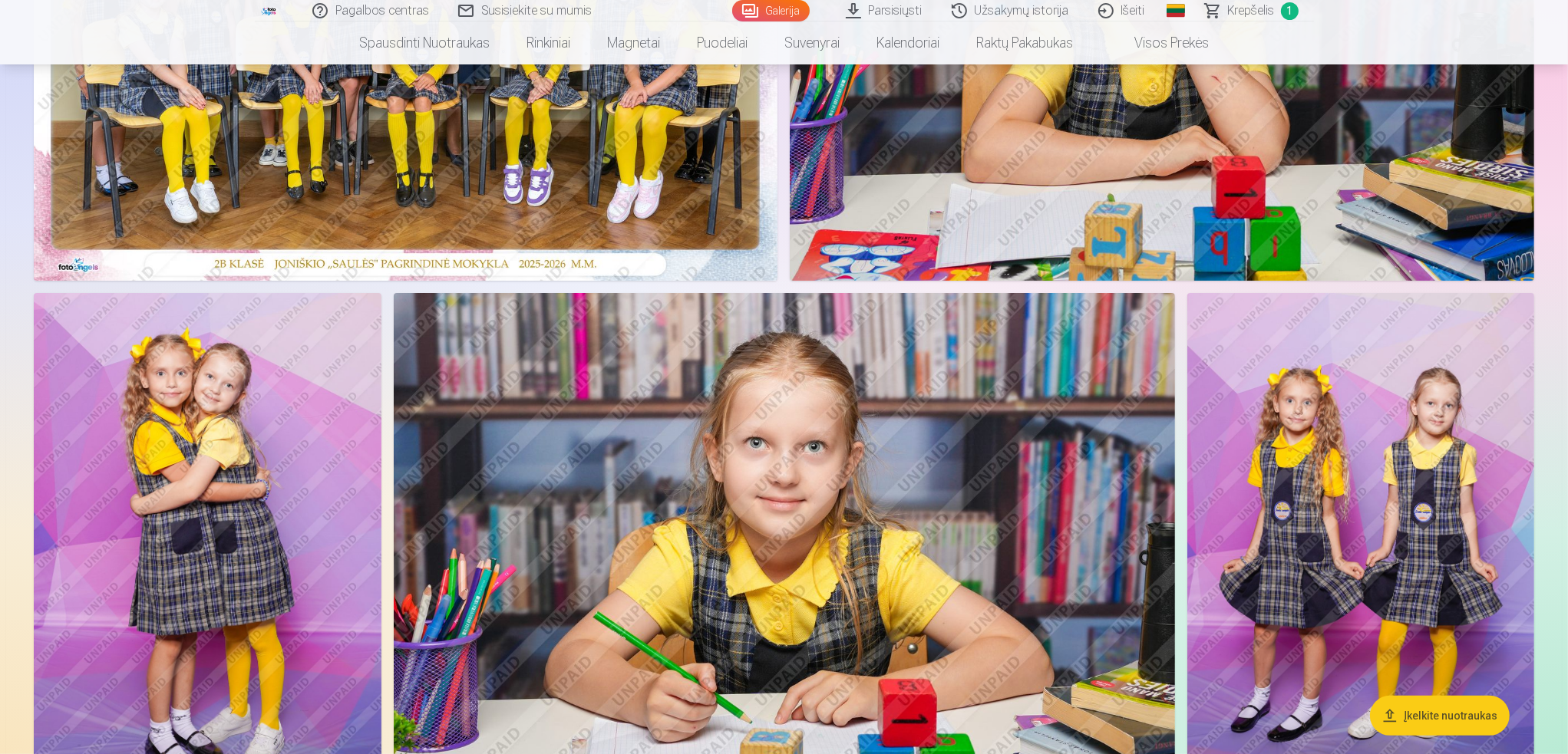
scroll to position [537, 0]
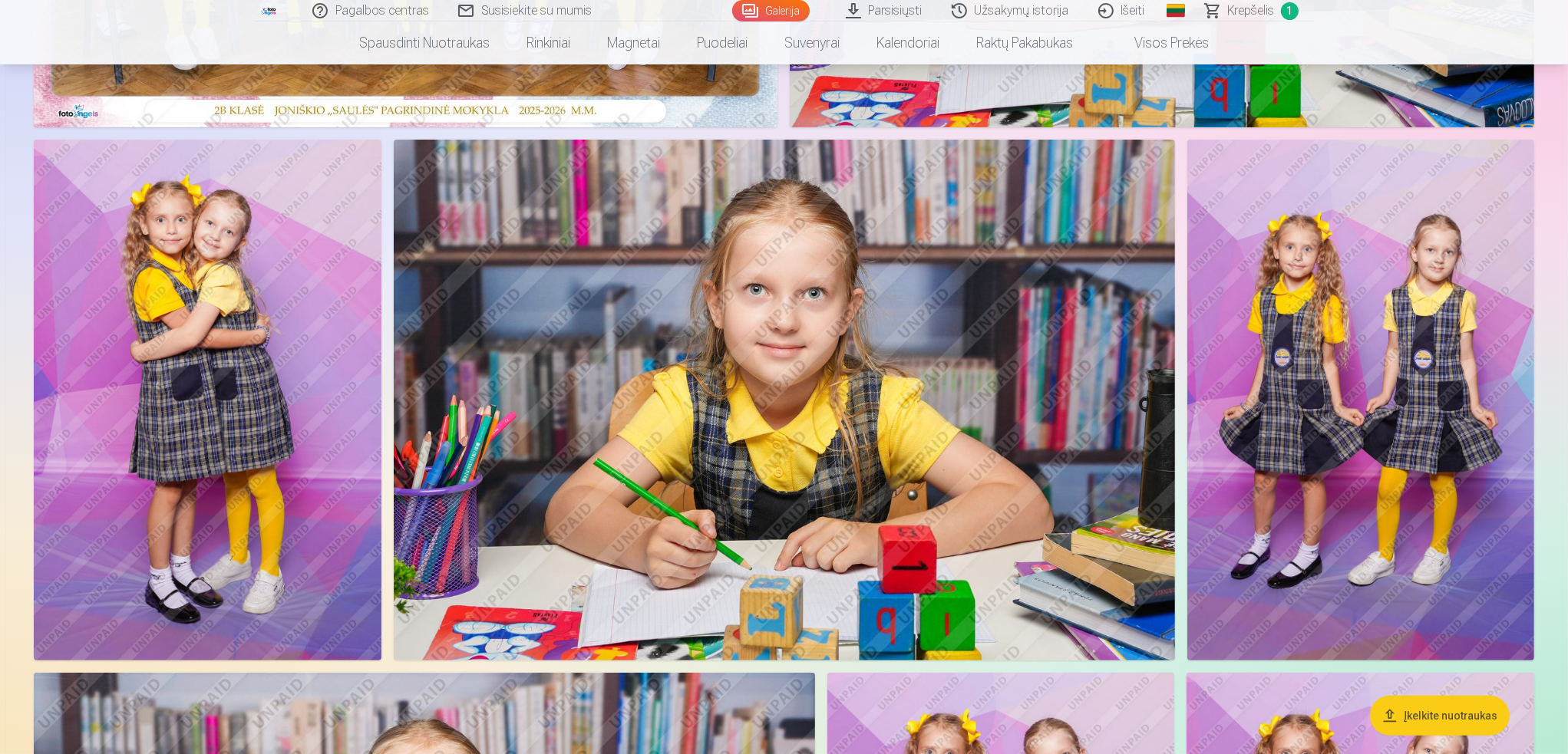
click at [271, 314] on img at bounding box center [207, 400] width 348 height 521
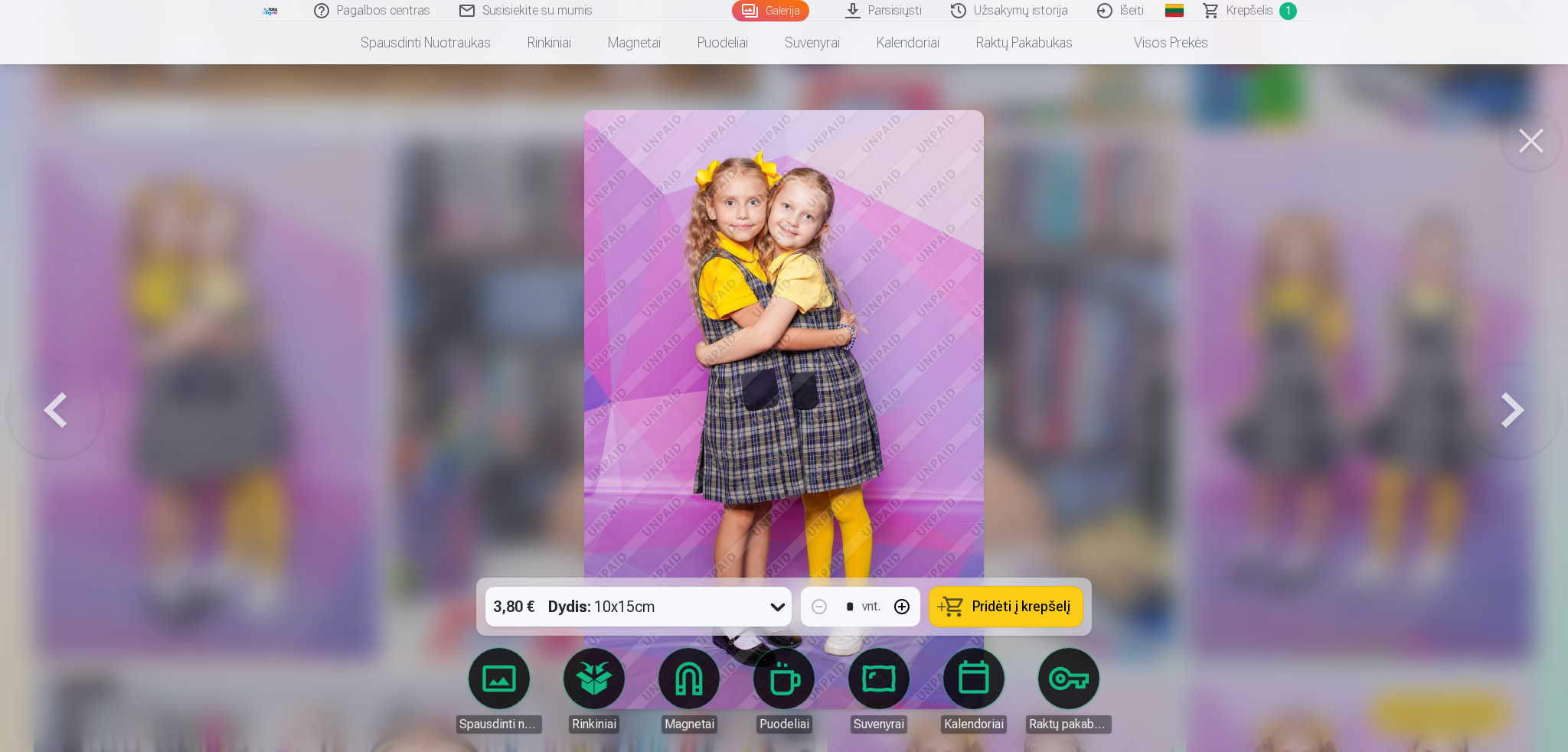
click at [1007, 603] on span "Pridėti į krepšelį" at bounding box center [1021, 607] width 98 height 14
click at [1513, 400] on button at bounding box center [1513, 409] width 98 height 305
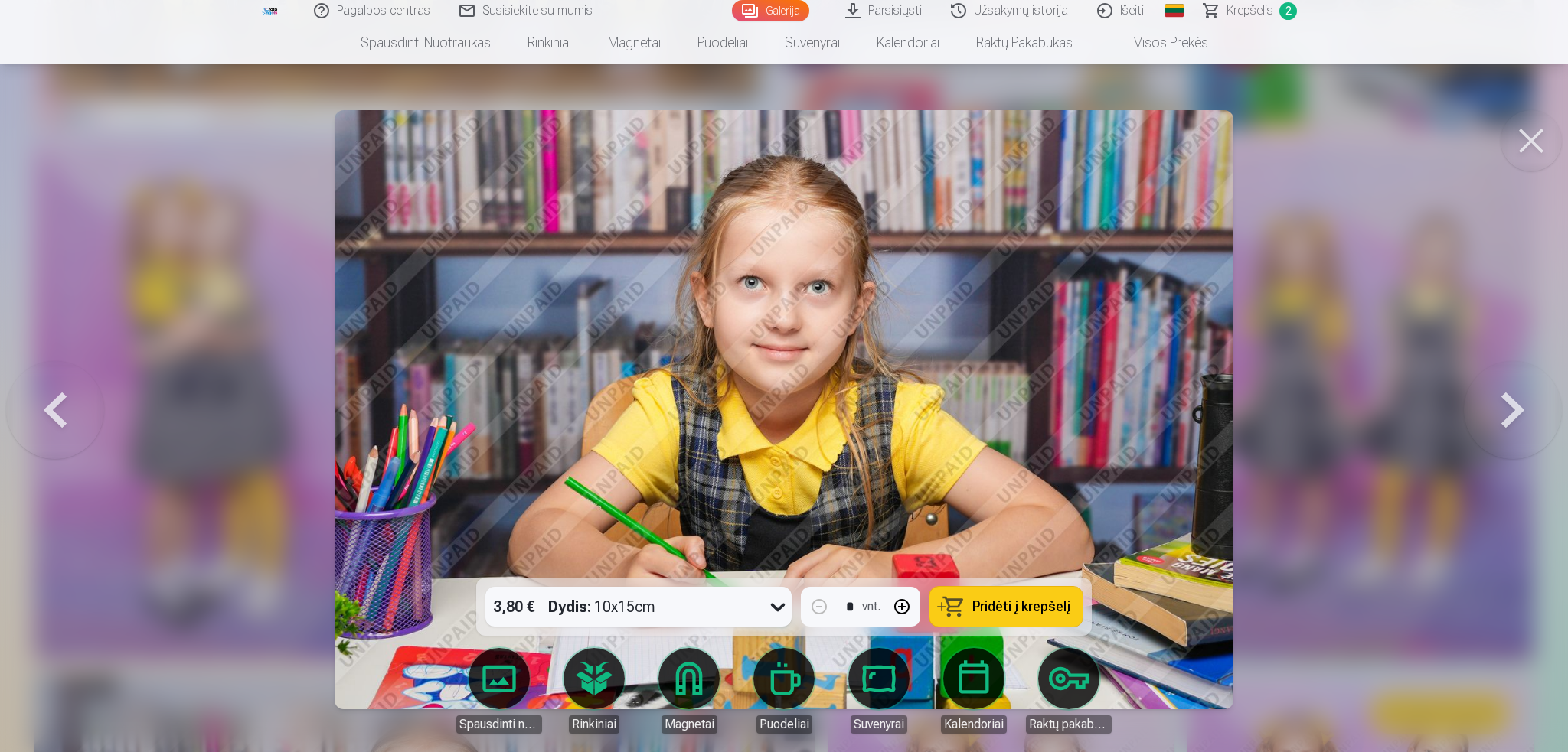
click at [1513, 400] on button at bounding box center [1513, 409] width 98 height 305
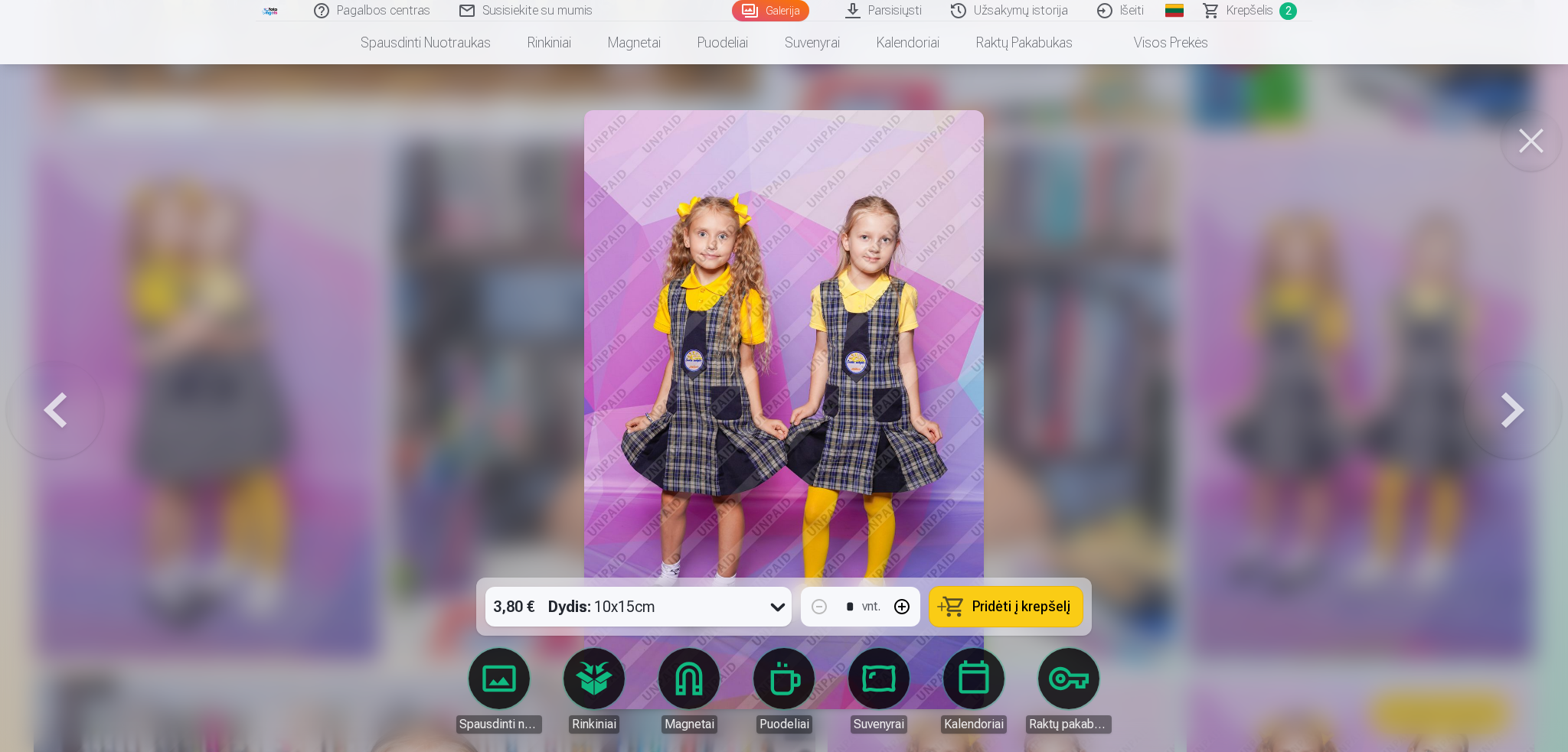
click at [1513, 400] on button at bounding box center [1513, 409] width 98 height 305
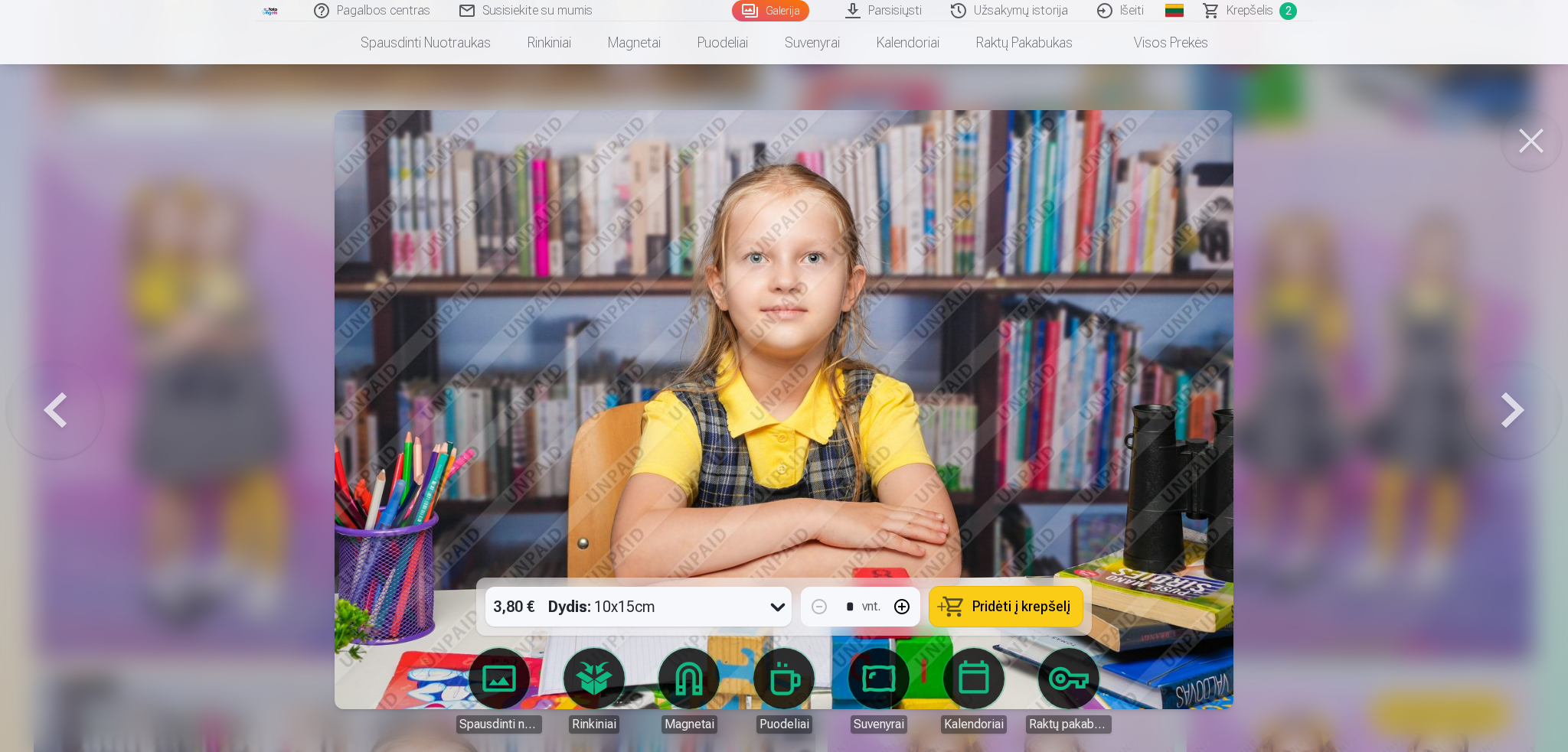
click at [1513, 400] on button at bounding box center [1513, 409] width 98 height 305
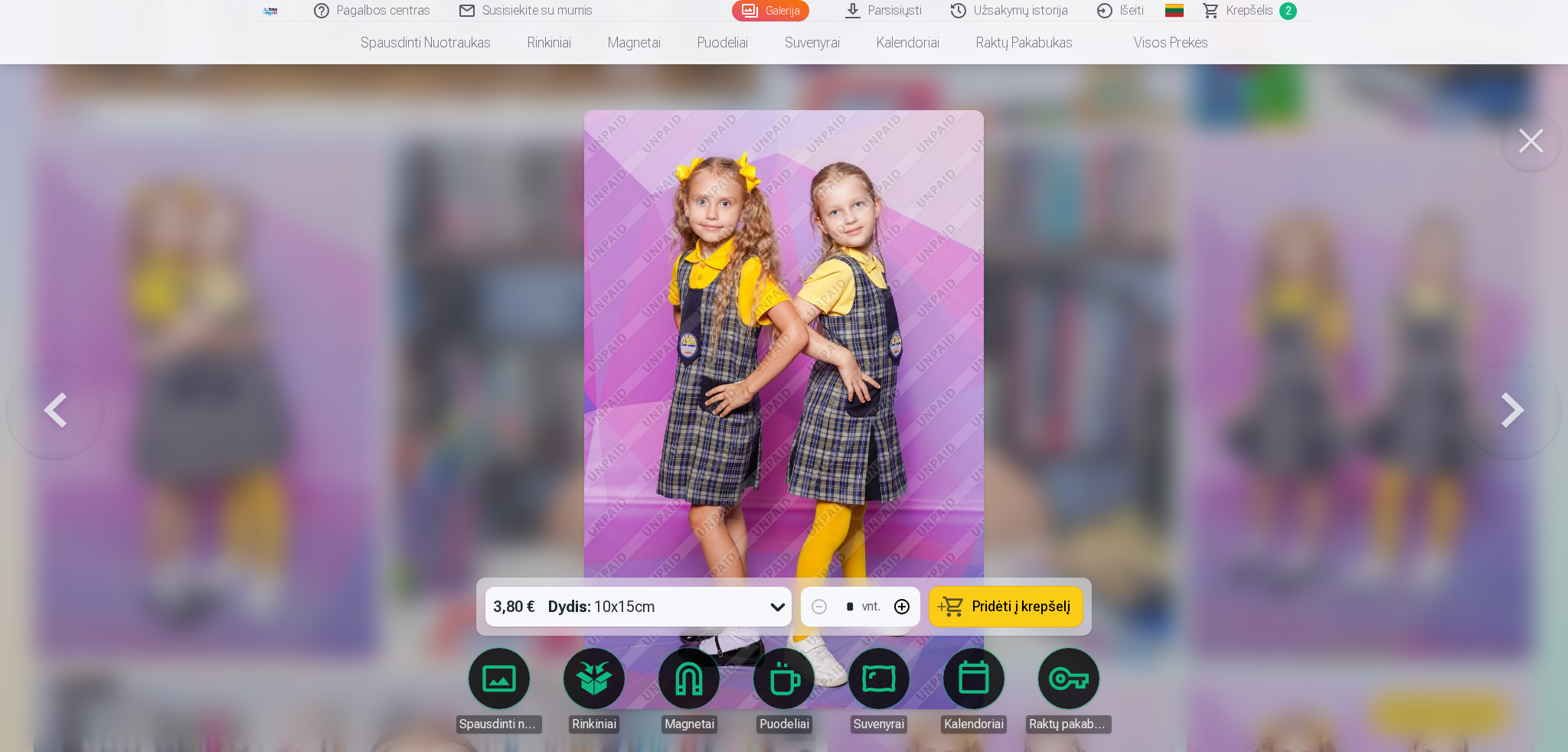
click at [1513, 400] on button at bounding box center [1513, 409] width 98 height 305
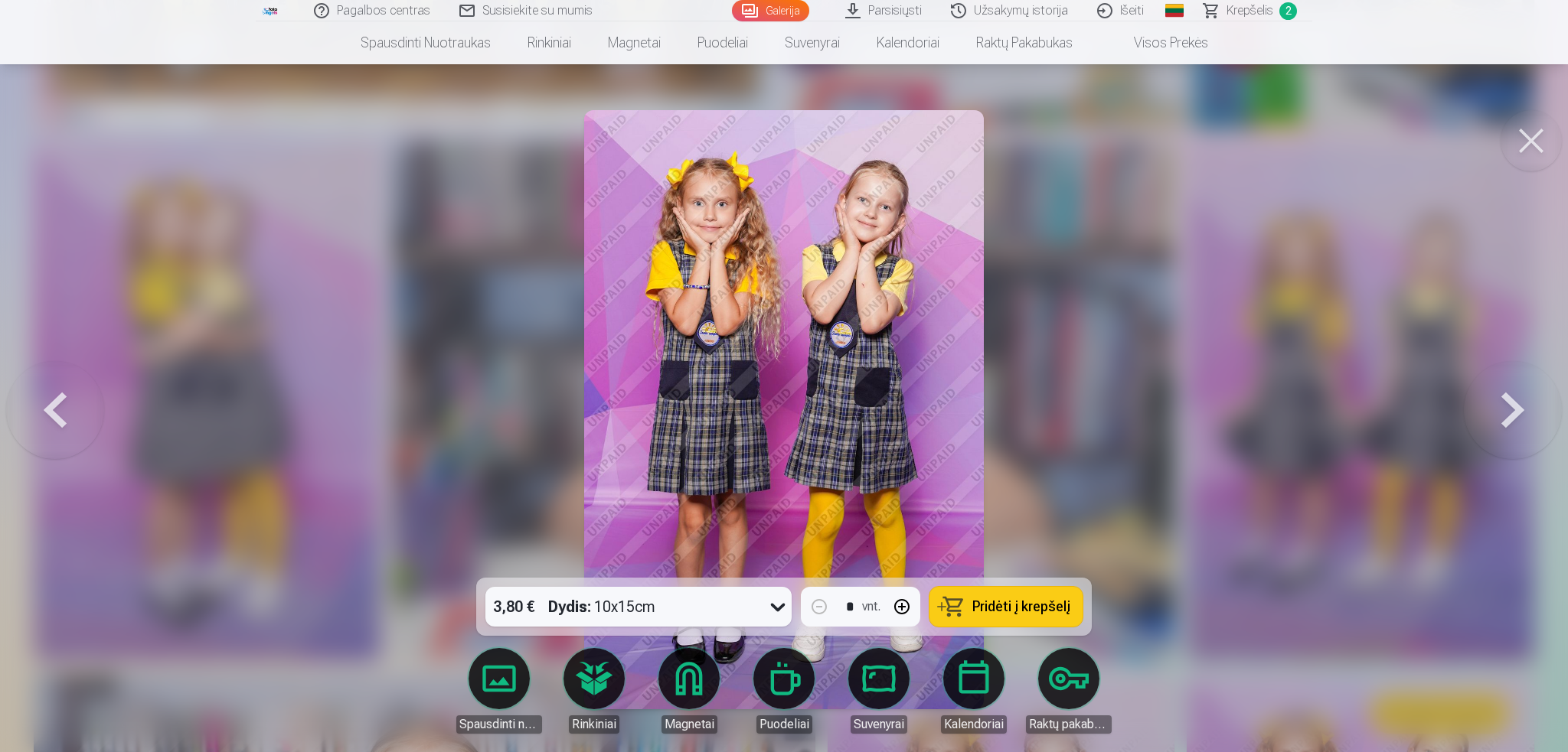
click at [1513, 400] on button at bounding box center [1513, 409] width 98 height 305
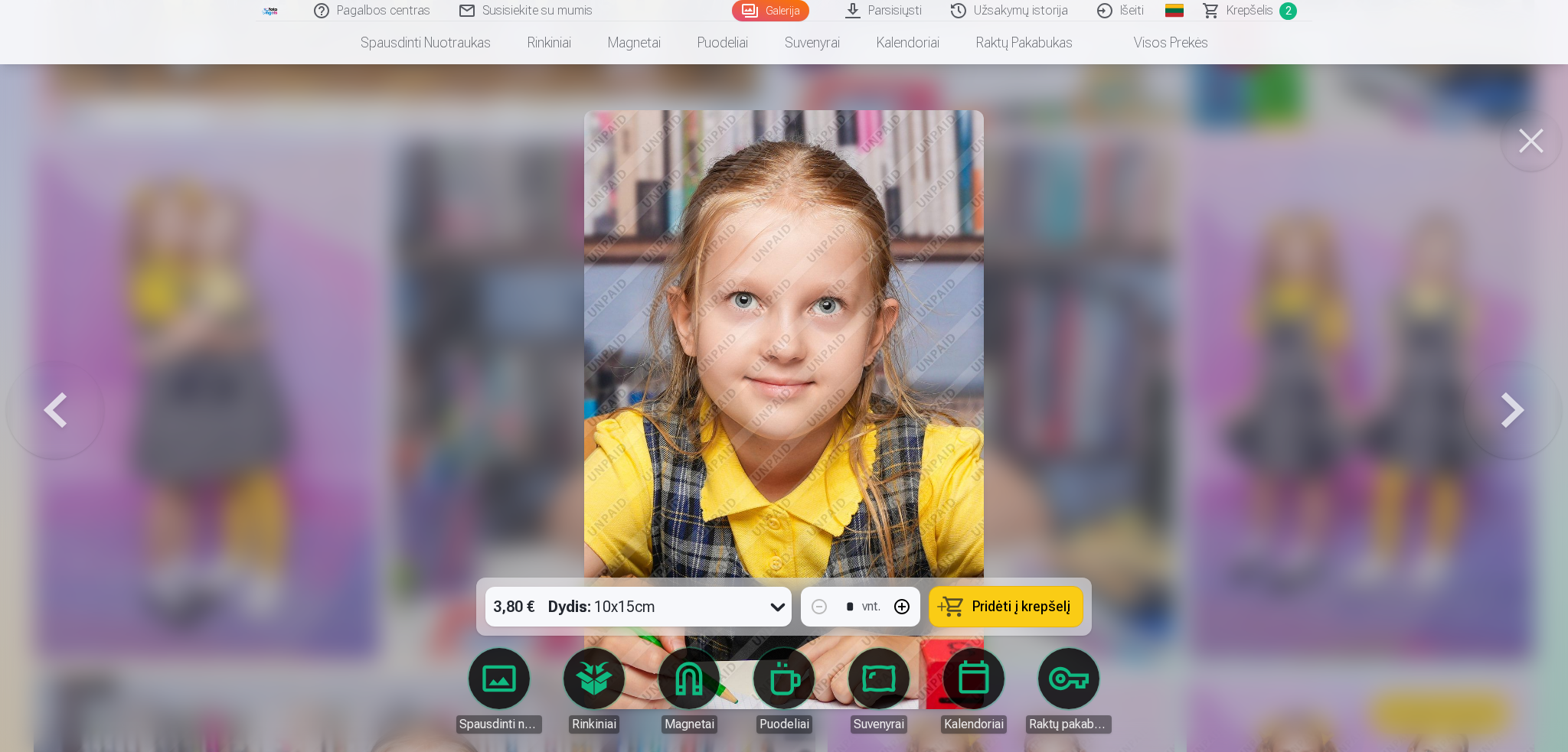
click at [1513, 400] on button at bounding box center [1513, 409] width 98 height 305
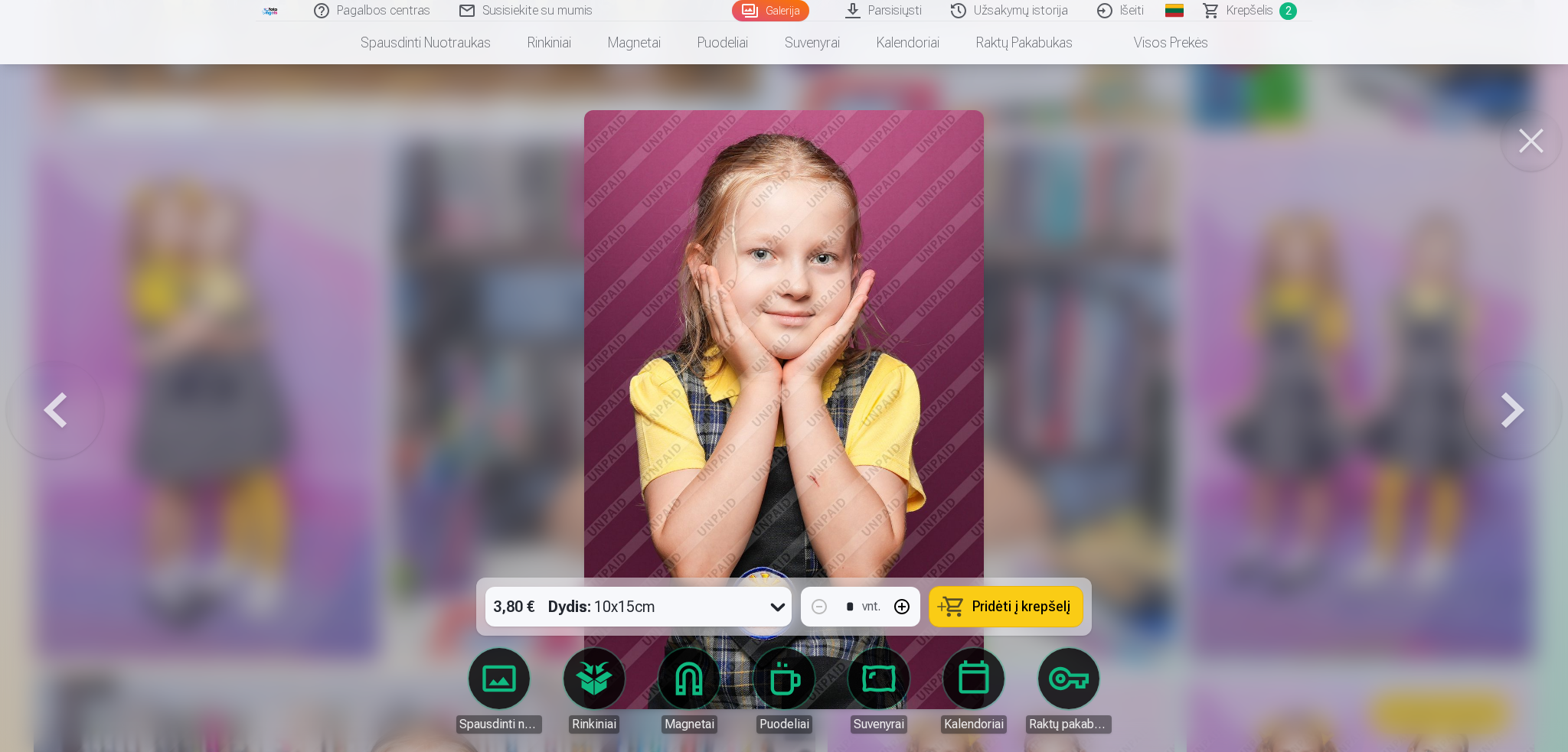
click at [1513, 400] on button at bounding box center [1513, 409] width 98 height 305
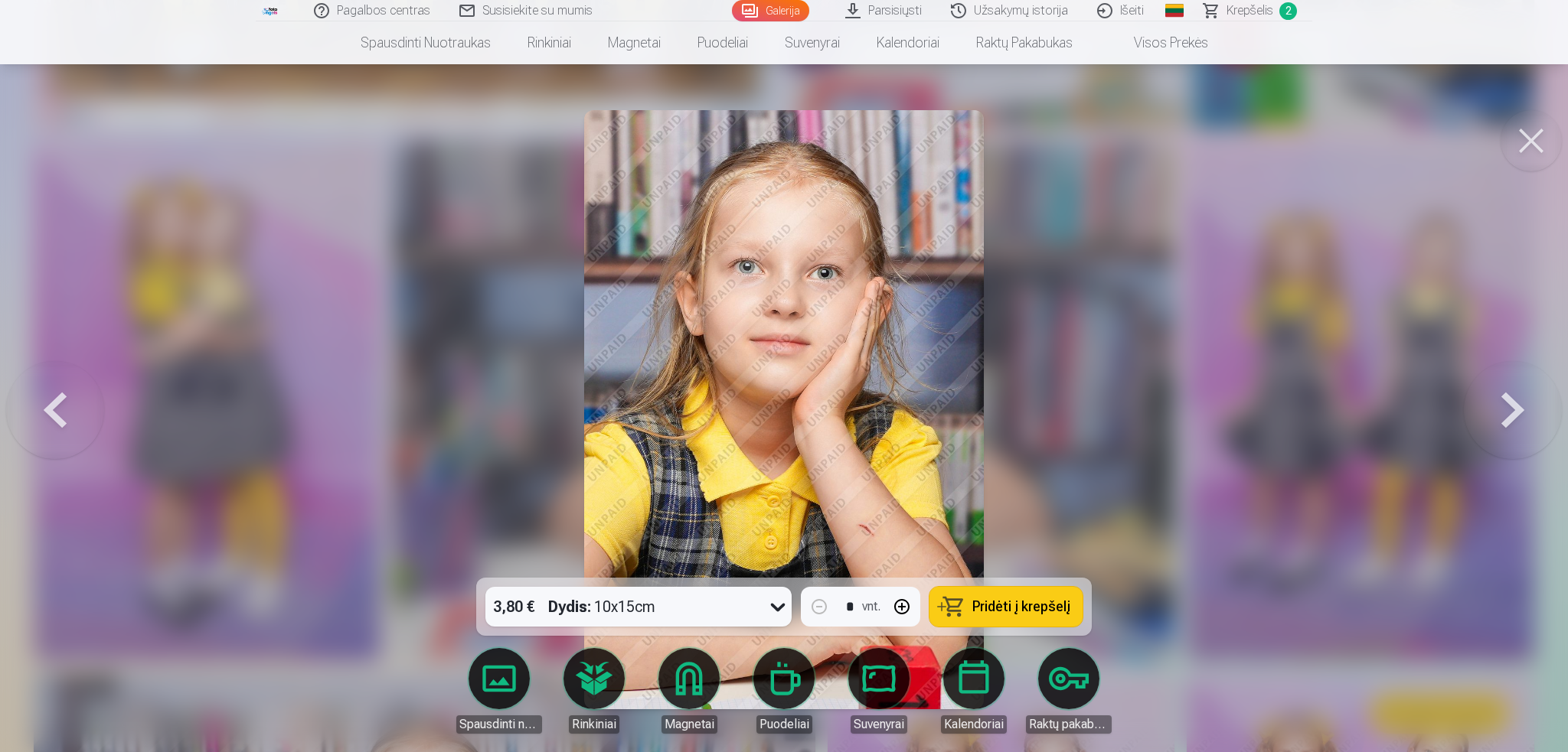
click at [1513, 400] on button at bounding box center [1513, 409] width 98 height 305
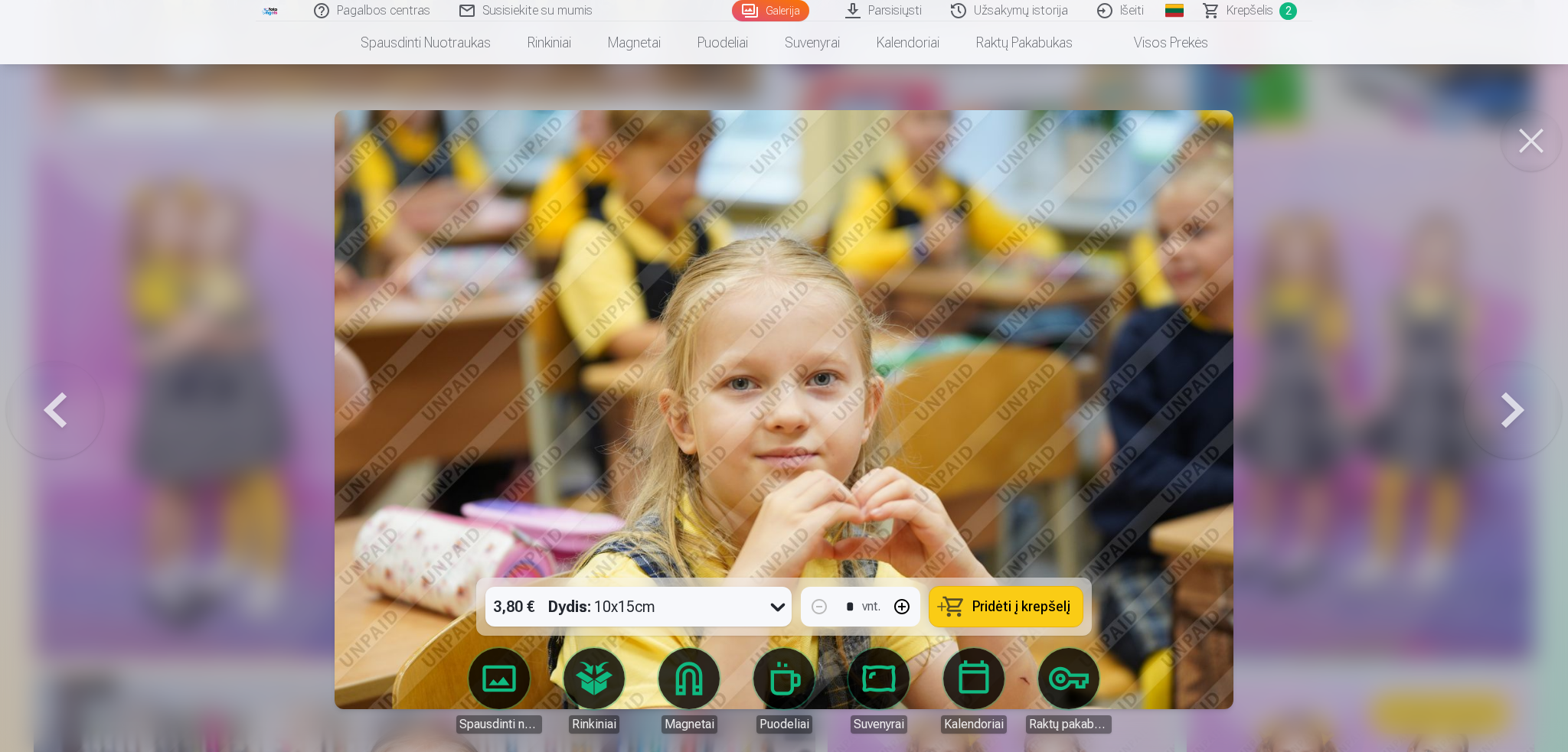
click at [1513, 400] on button at bounding box center [1513, 409] width 98 height 305
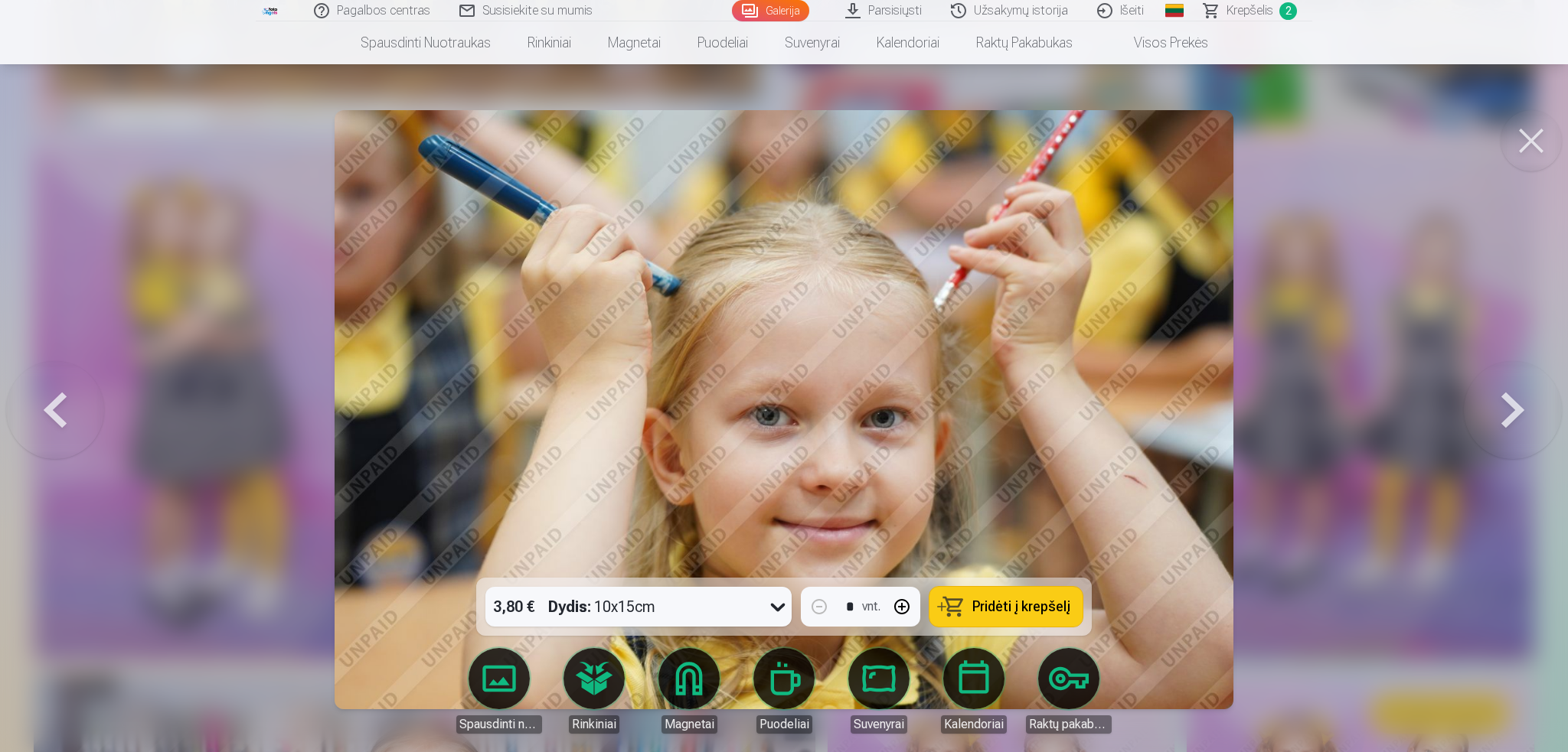
click at [1513, 400] on button at bounding box center [1513, 409] width 98 height 305
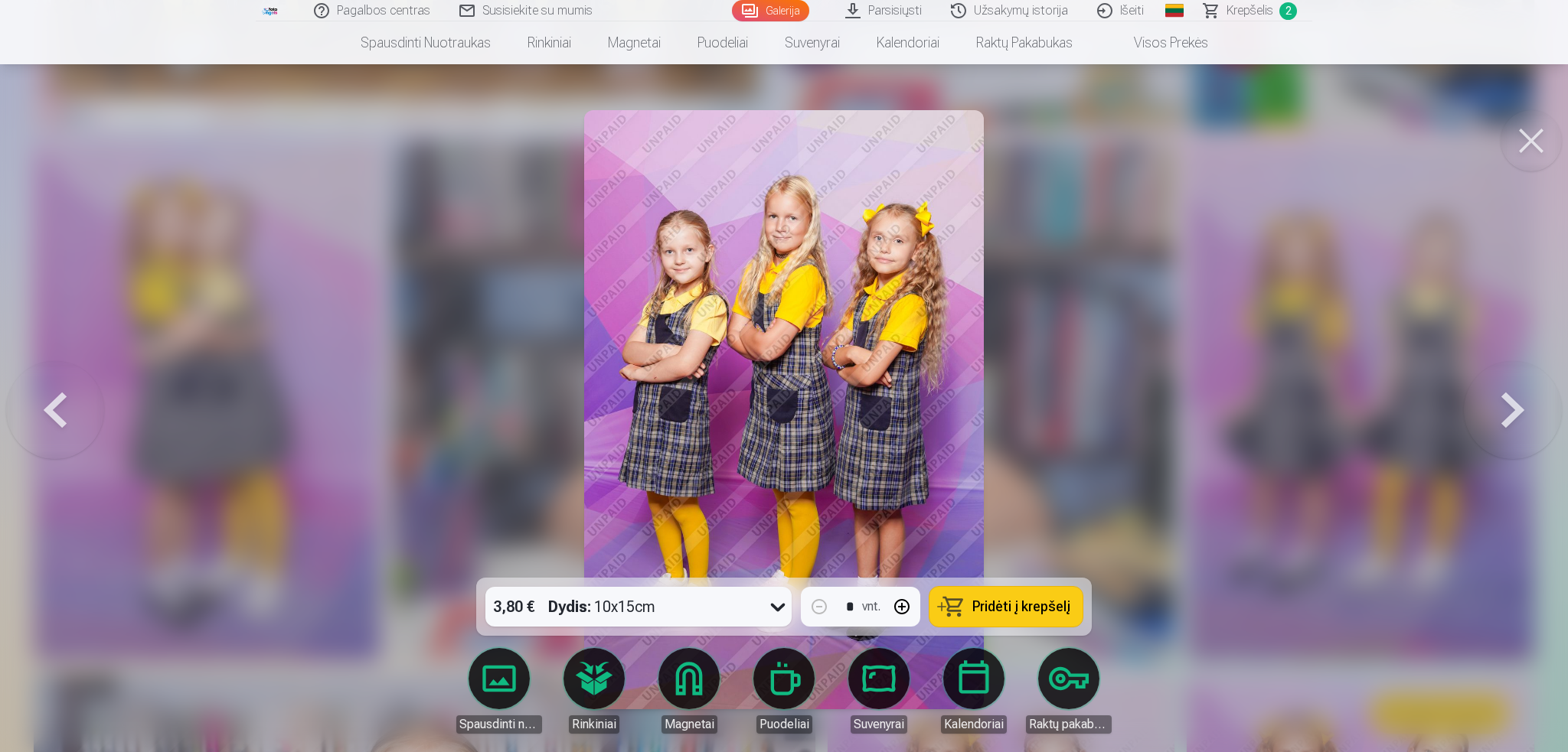
click at [1492, 404] on button at bounding box center [1513, 409] width 98 height 305
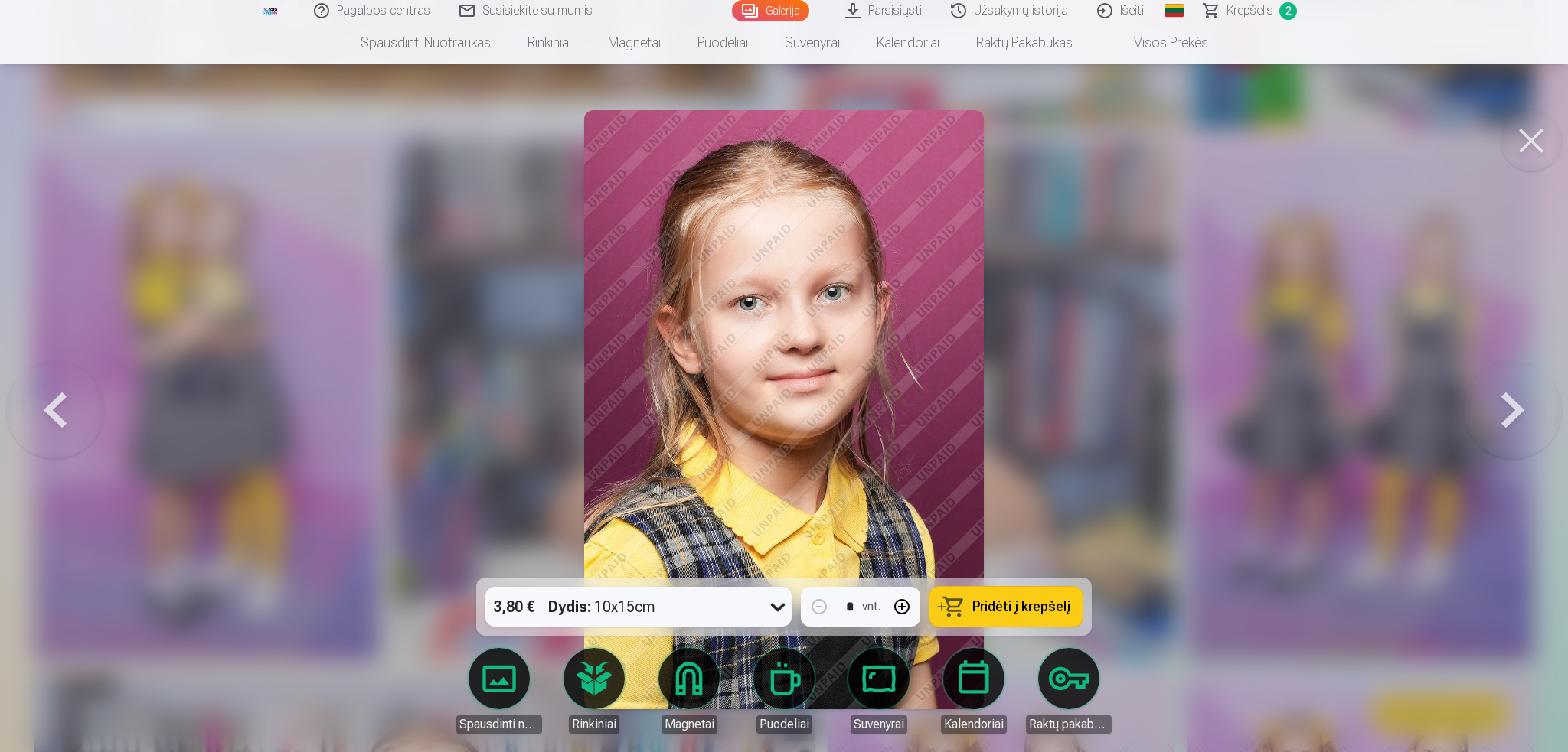
click at [1516, 412] on button at bounding box center [1513, 409] width 98 height 305
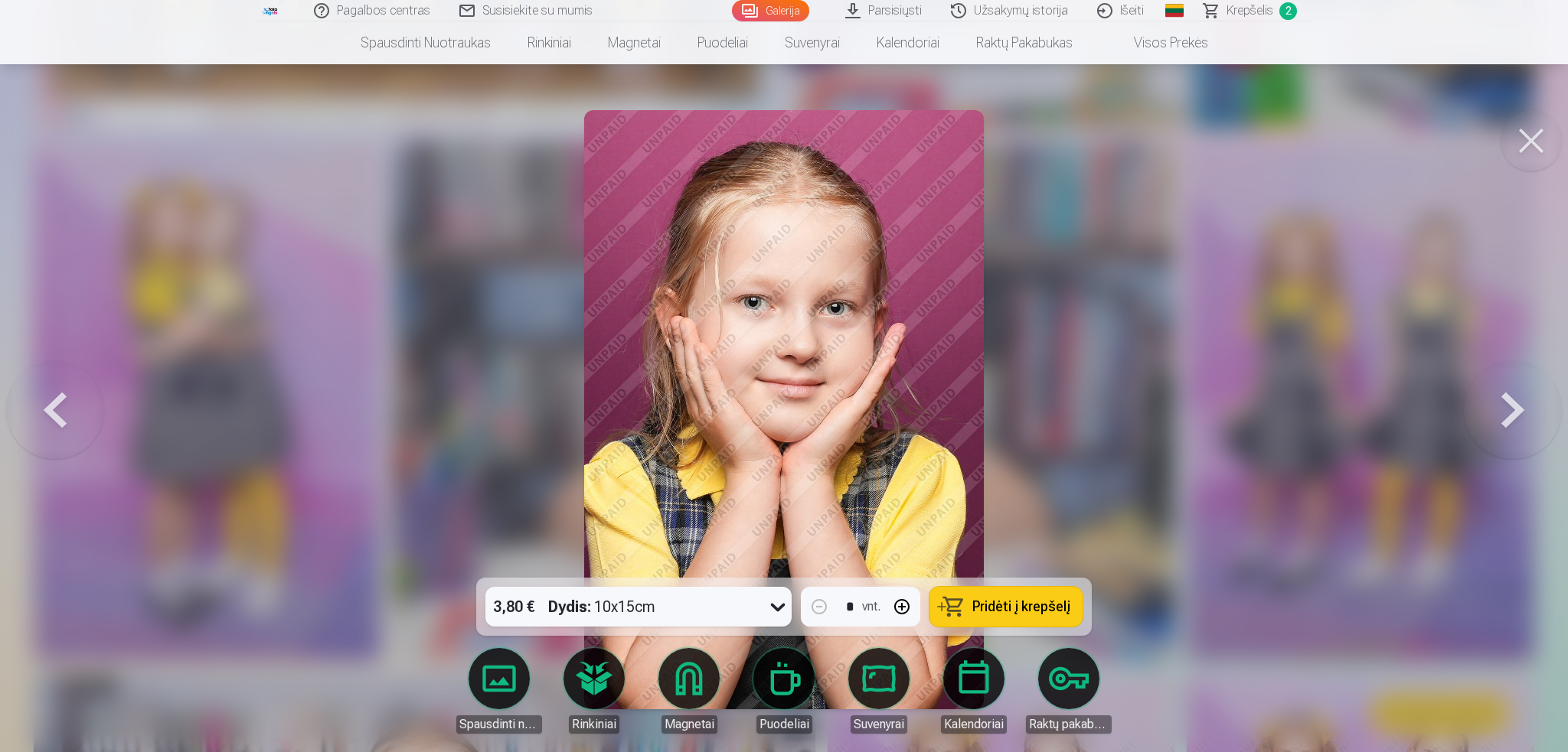
click at [1516, 412] on button at bounding box center [1513, 409] width 98 height 305
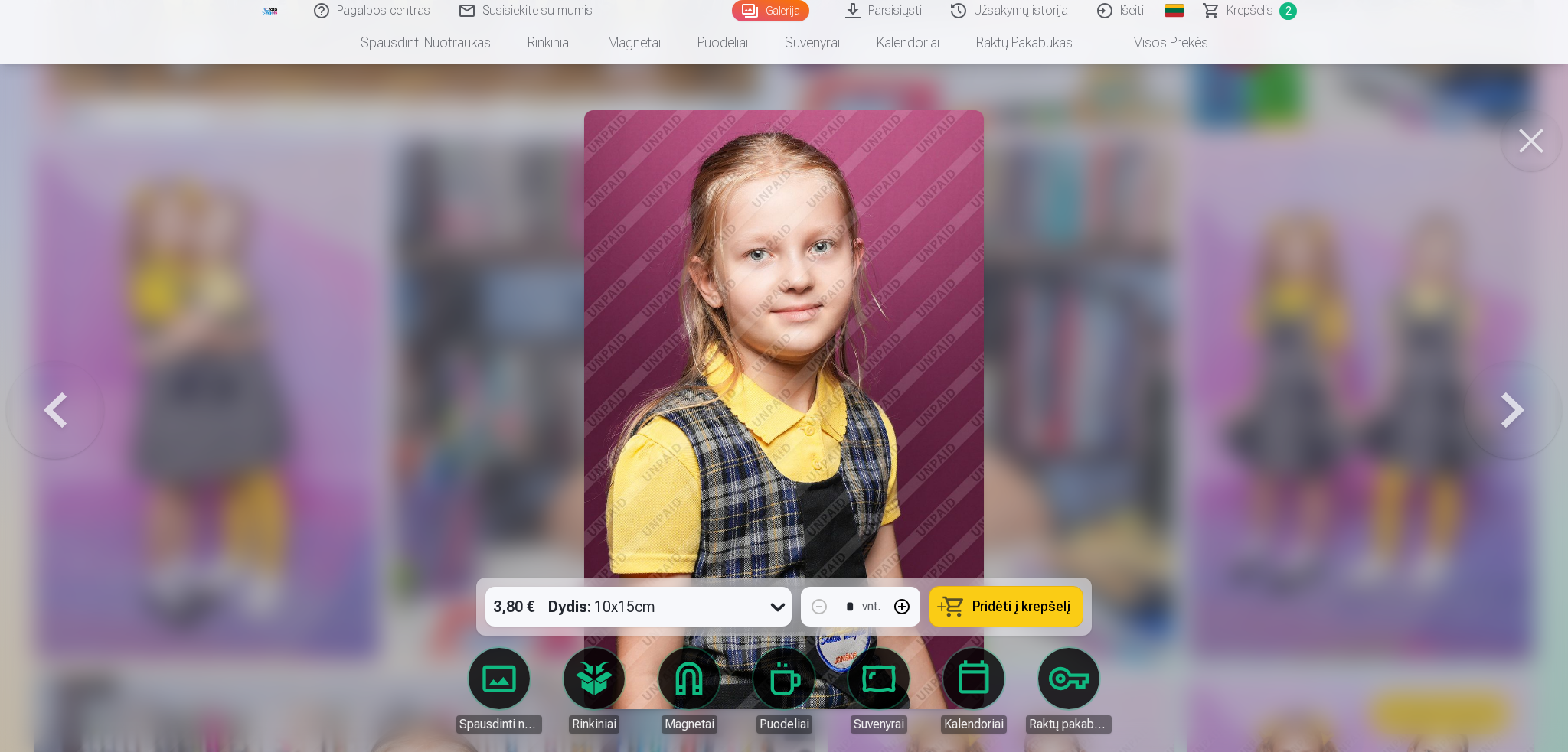
click at [1516, 412] on button at bounding box center [1513, 409] width 98 height 305
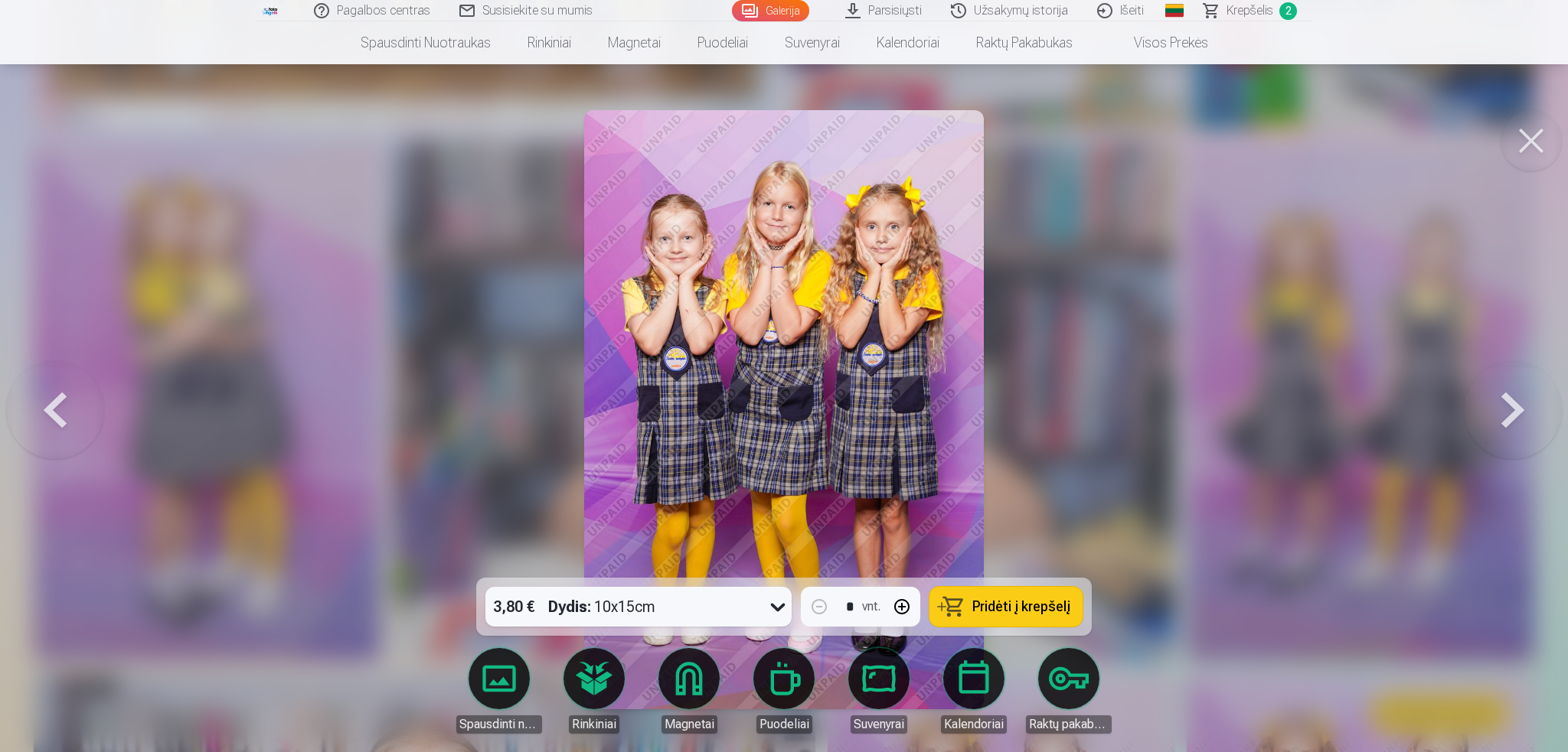
click at [1516, 412] on button at bounding box center [1513, 409] width 98 height 305
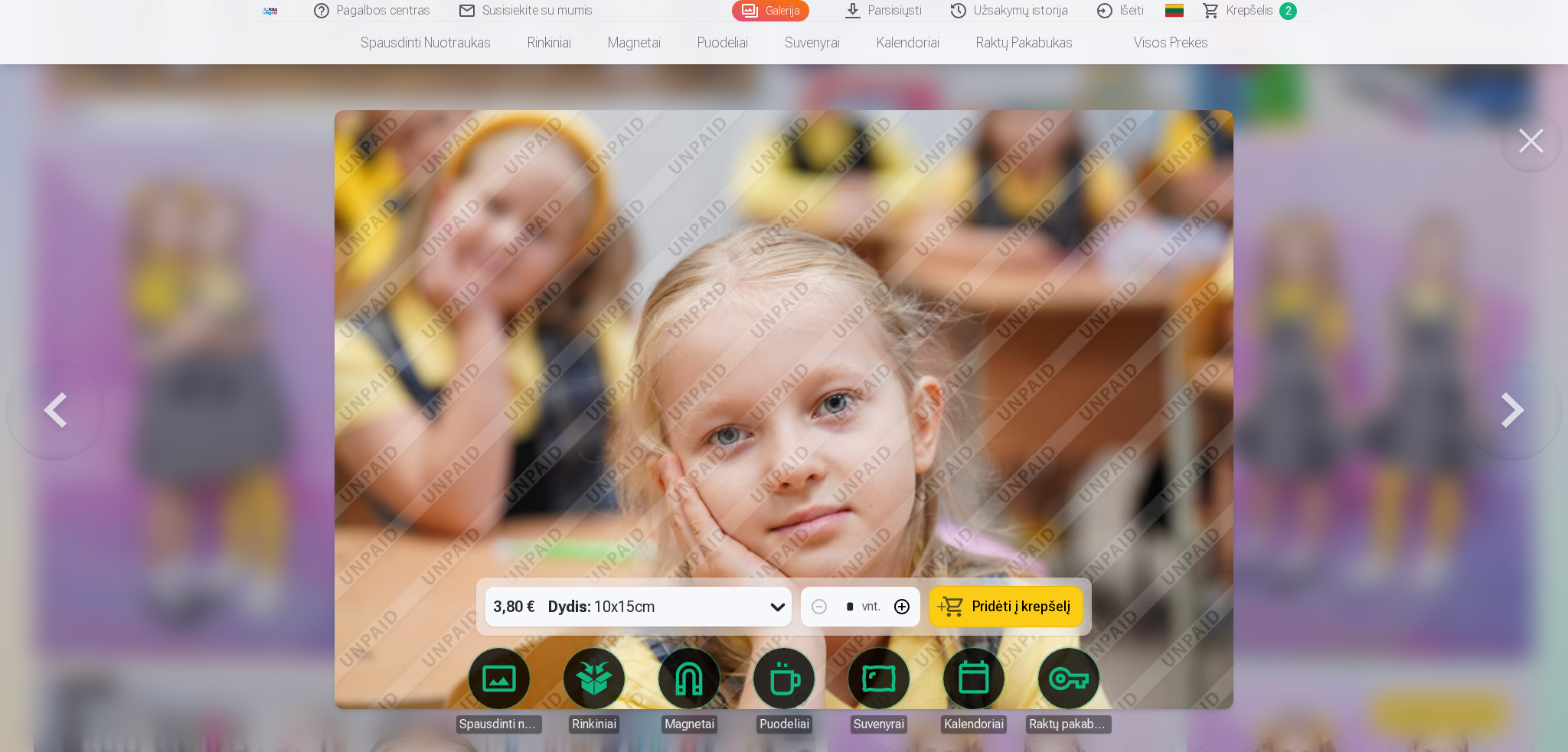
click at [1516, 412] on button at bounding box center [1513, 409] width 98 height 305
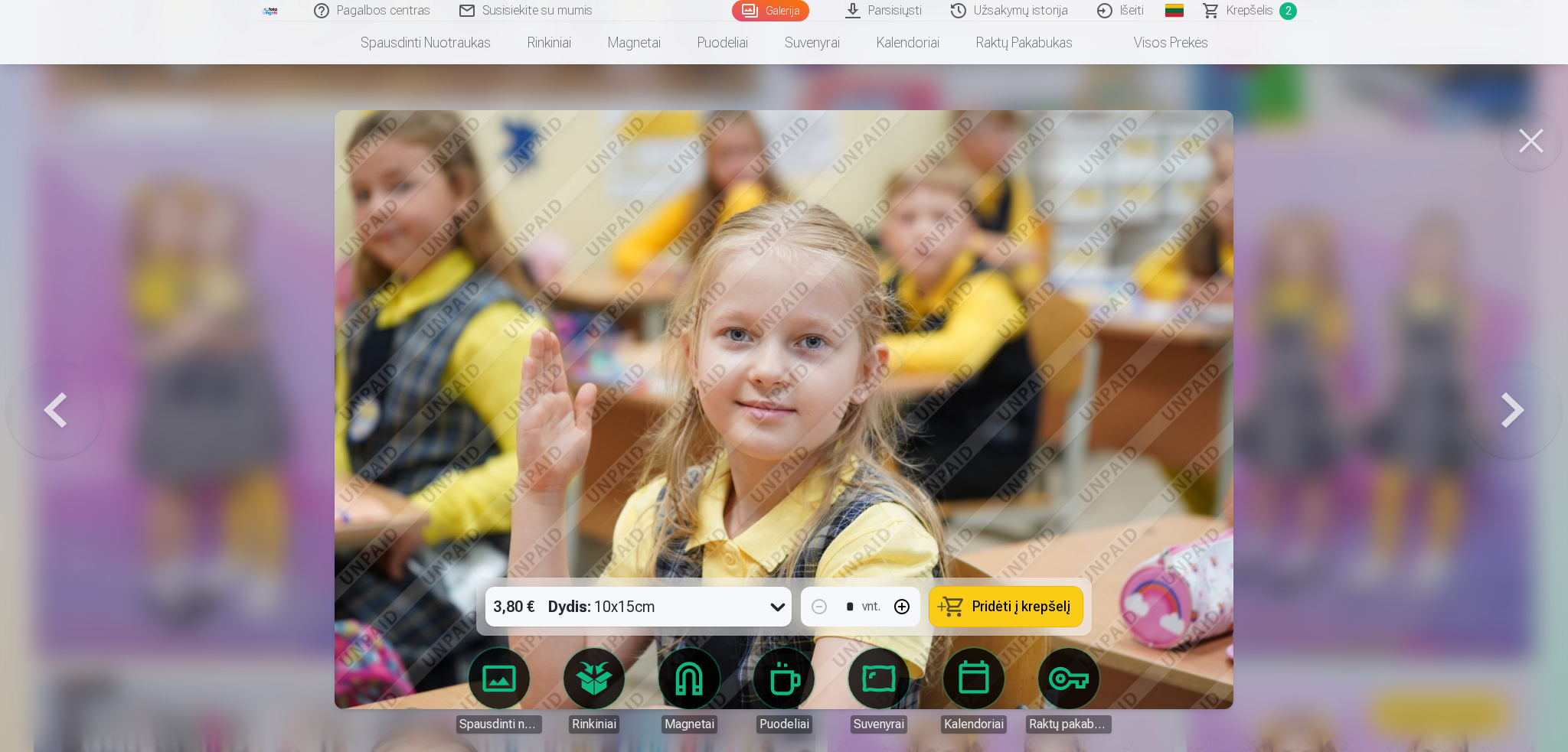
click at [1523, 136] on button at bounding box center [1531, 141] width 61 height 61
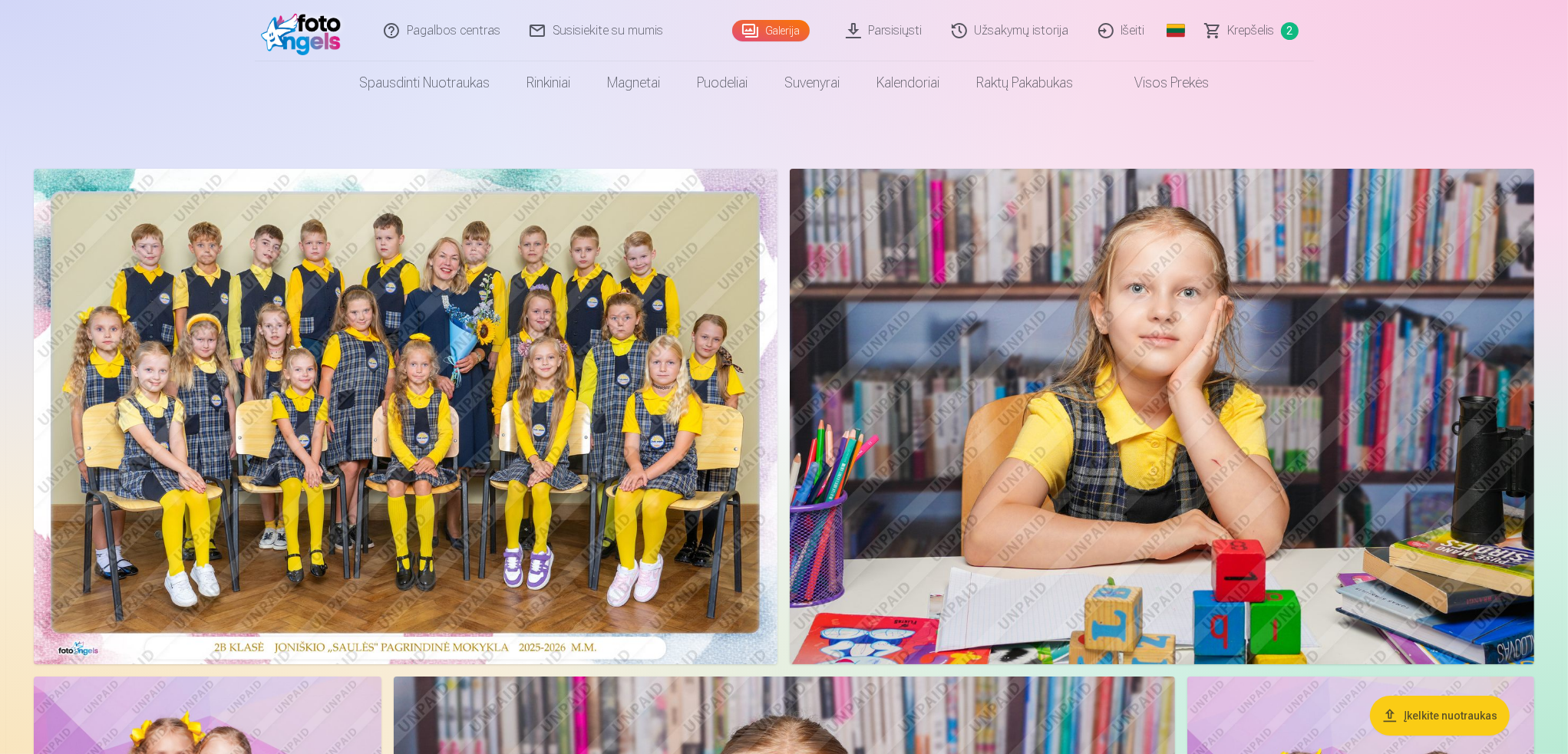
click at [1112, 33] on link "Išeiti" at bounding box center [1122, 31] width 76 height 61
